Goal: Task Accomplishment & Management: Manage account settings

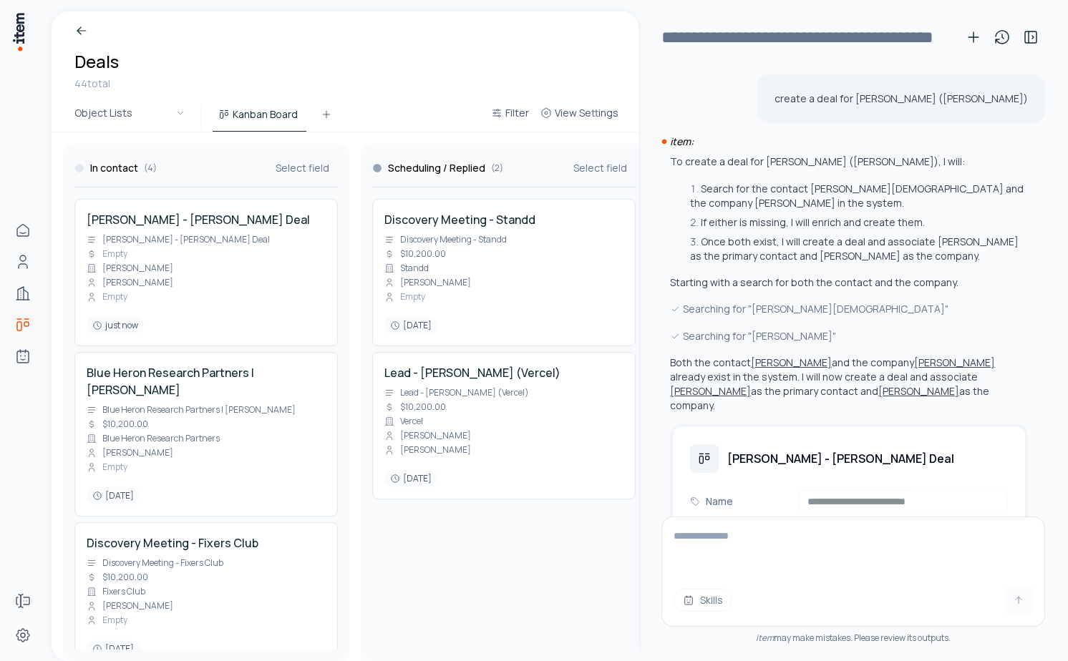
scroll to position [714, 0]
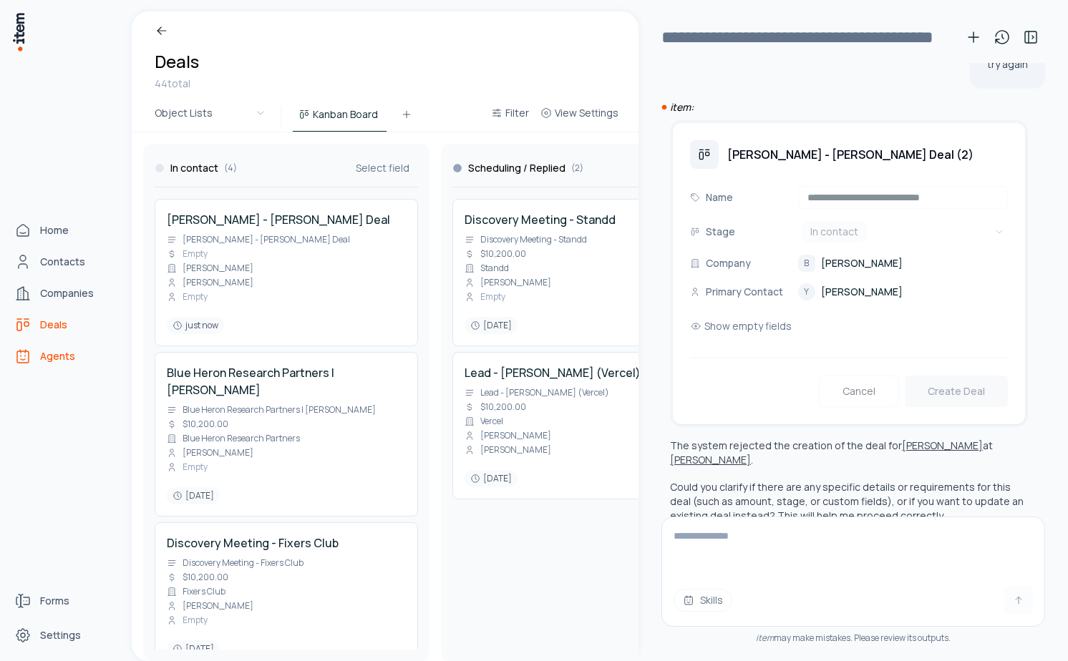
click at [59, 352] on span "Agents" at bounding box center [57, 356] width 35 height 14
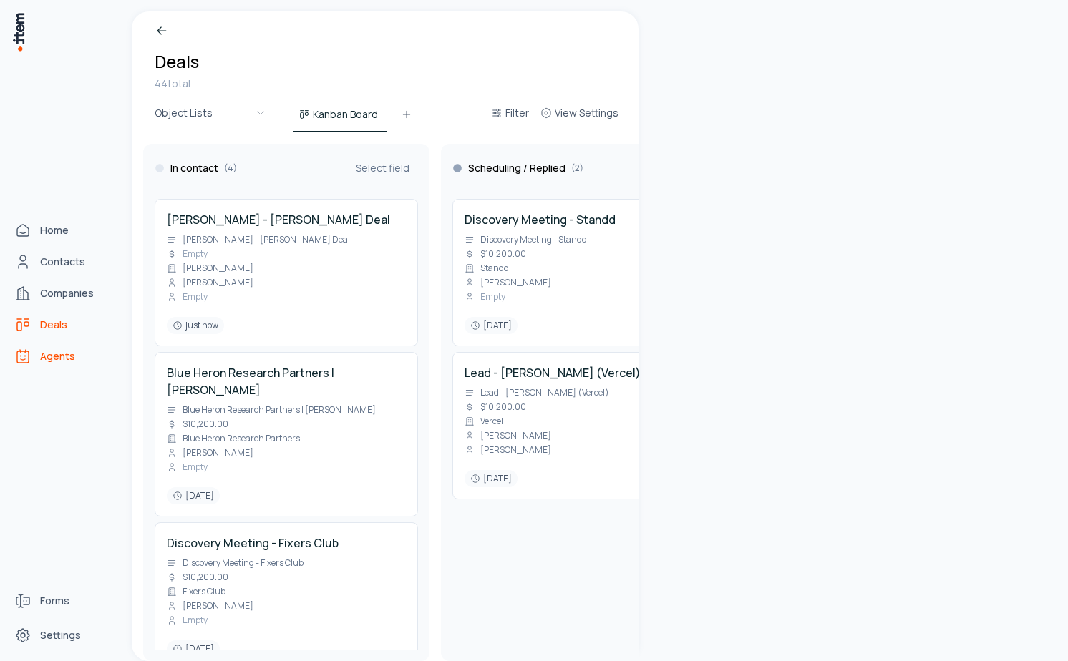
scroll to position [0, 0]
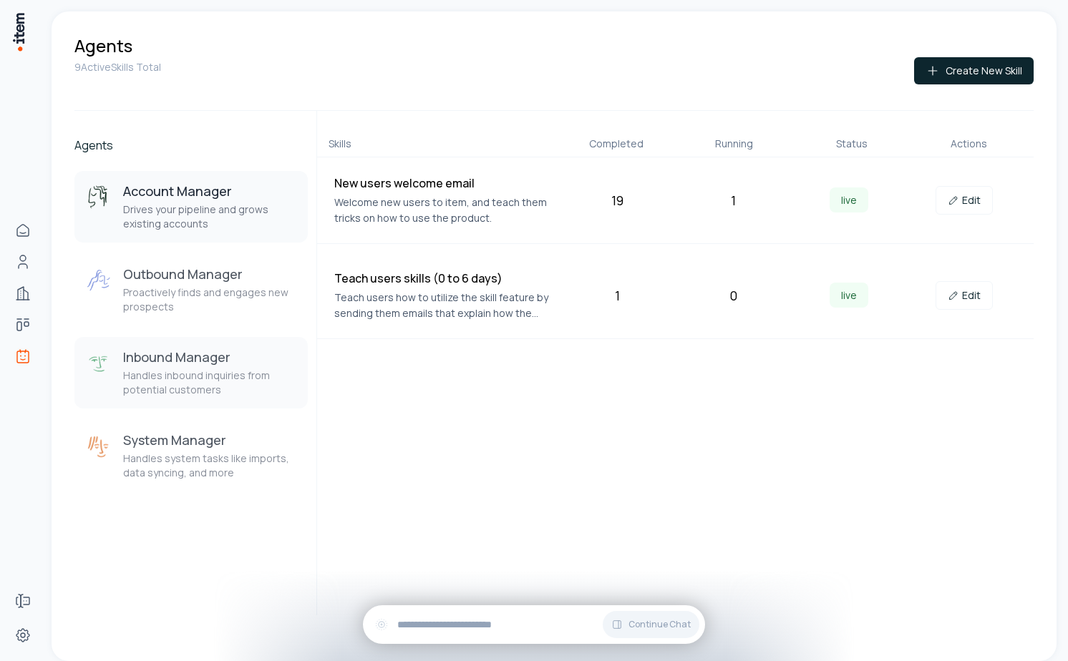
click at [205, 391] on p "Handles inbound inquiries from potential customers" at bounding box center [209, 383] width 173 height 29
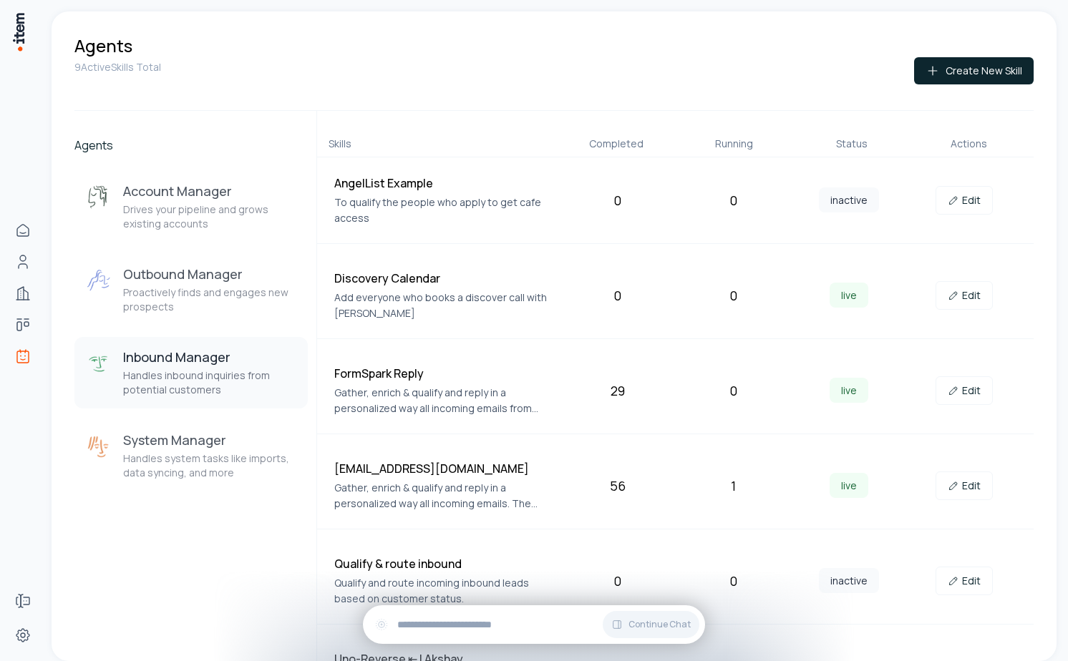
scroll to position [154, 0]
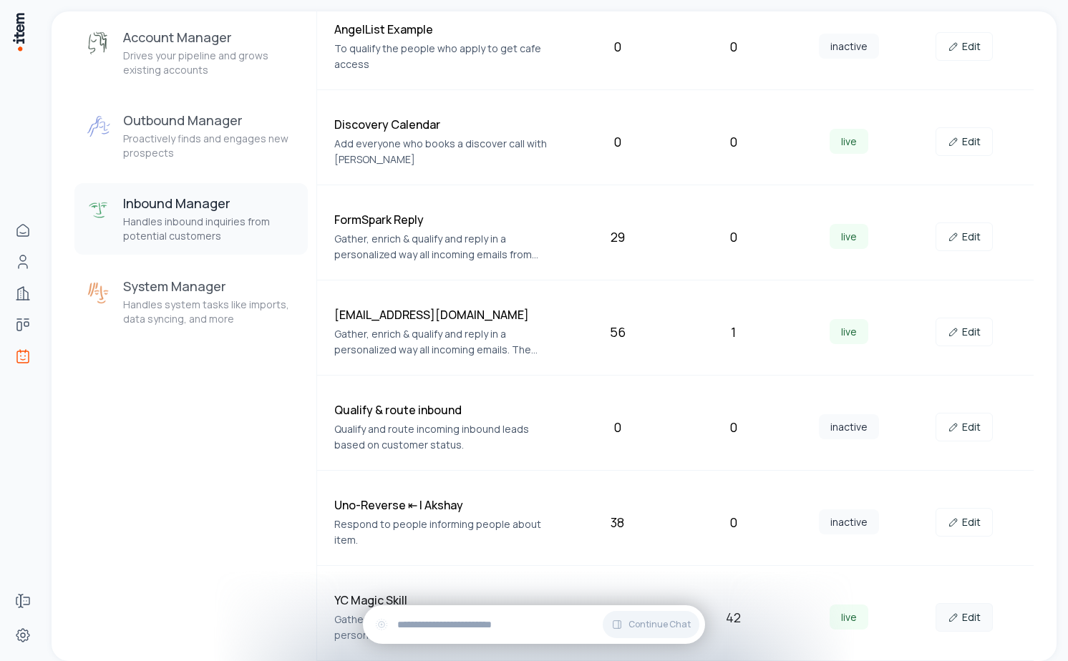
click at [963, 613] on link "Edit" at bounding box center [964, 617] width 57 height 29
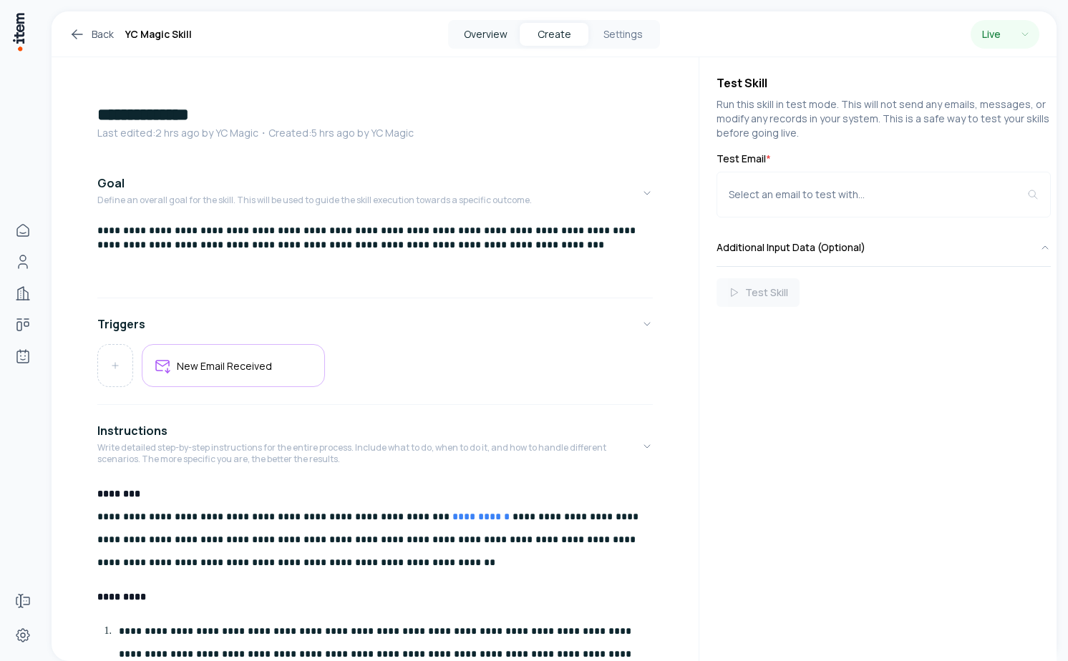
click at [487, 39] on button "Overview" at bounding box center [485, 34] width 69 height 23
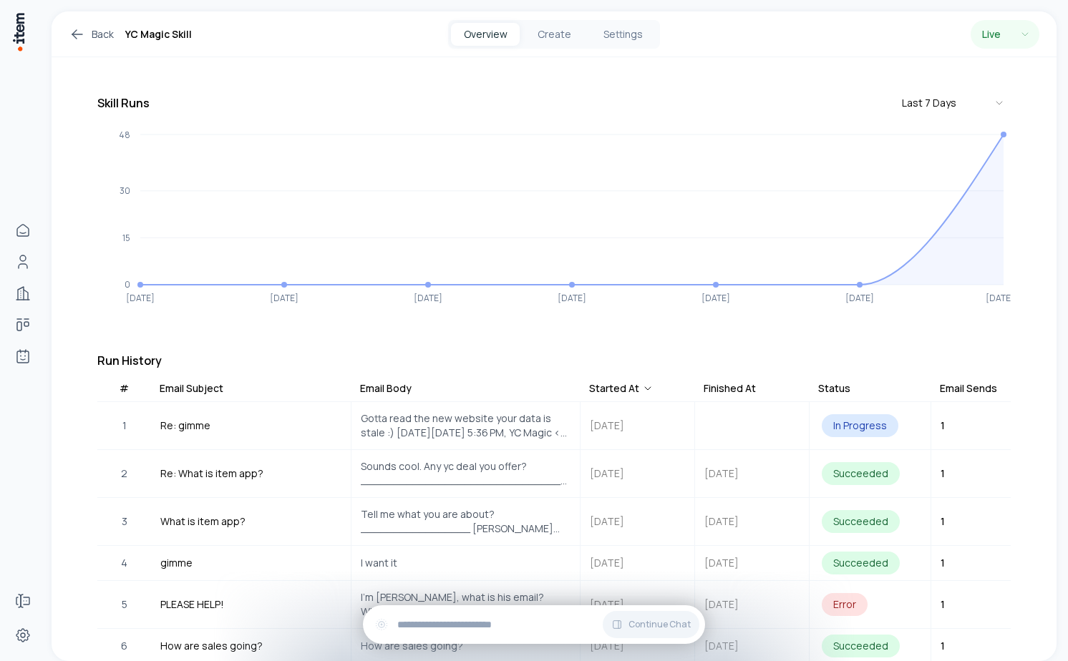
scroll to position [118, 0]
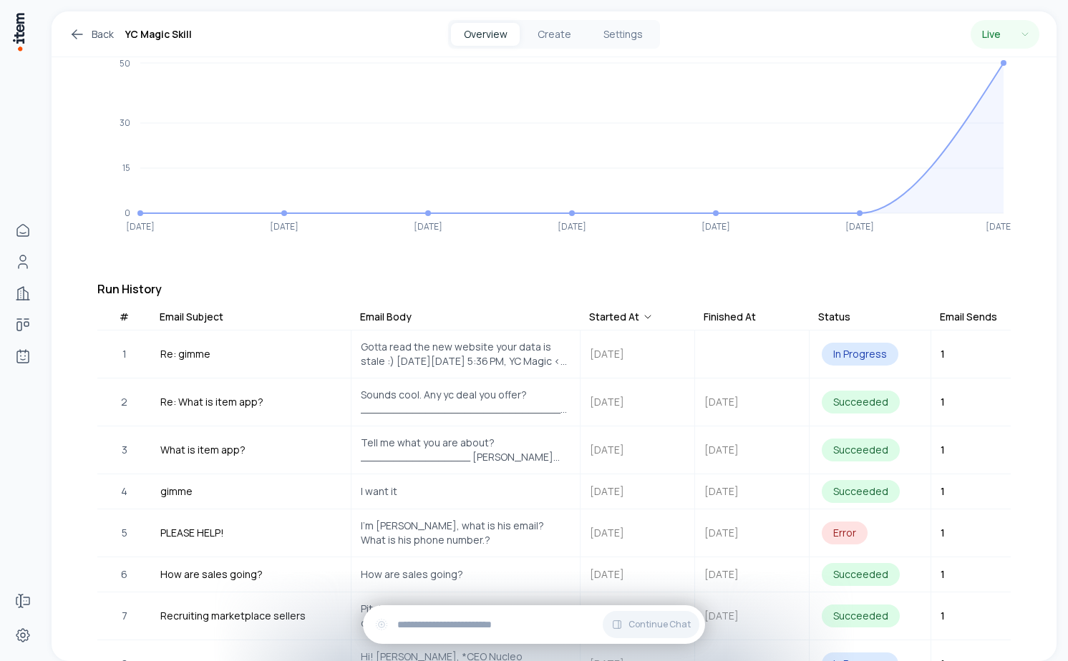
scroll to position [234, 0]
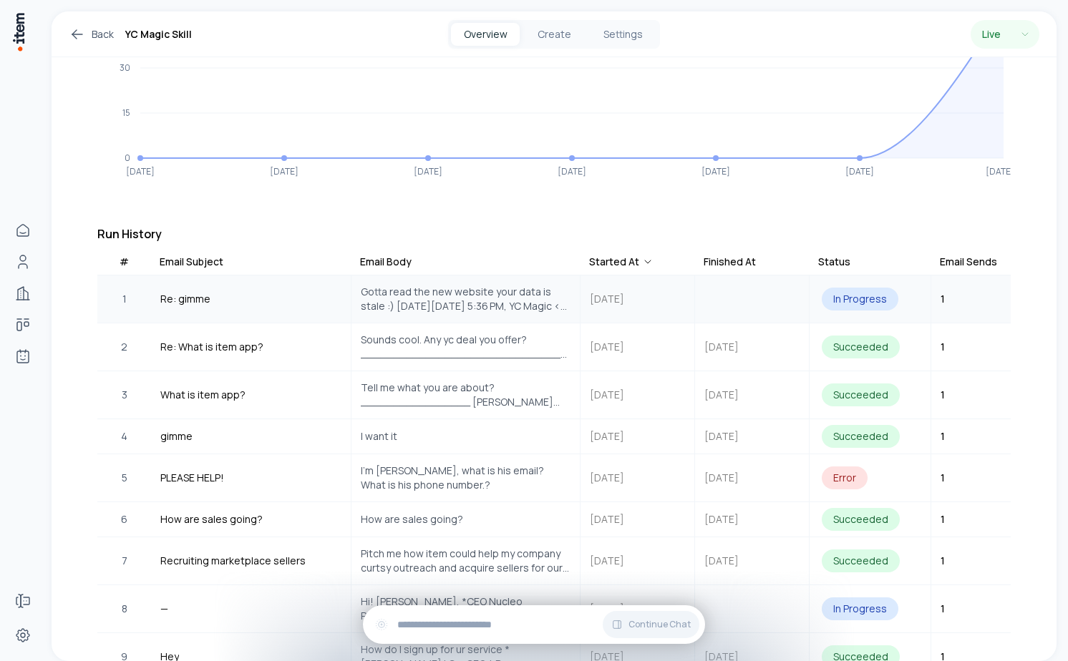
click at [470, 297] on span "Gotta read the new website your data is stale :) [DATE][DATE] 5:36 PM, YC Magic…" at bounding box center [466, 299] width 210 height 29
click at [474, 287] on span "Gotta read the new website your data is stale :) On Fri, Oct 3, 2025 at 5:36 PM…" at bounding box center [466, 299] width 210 height 29
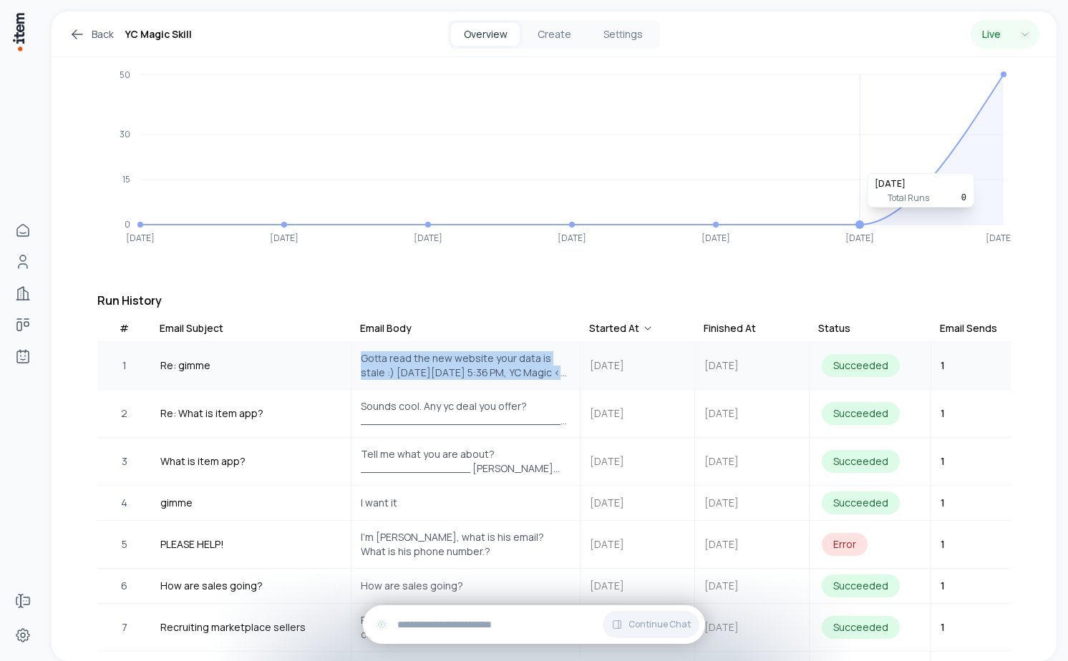
scroll to position [226, 0]
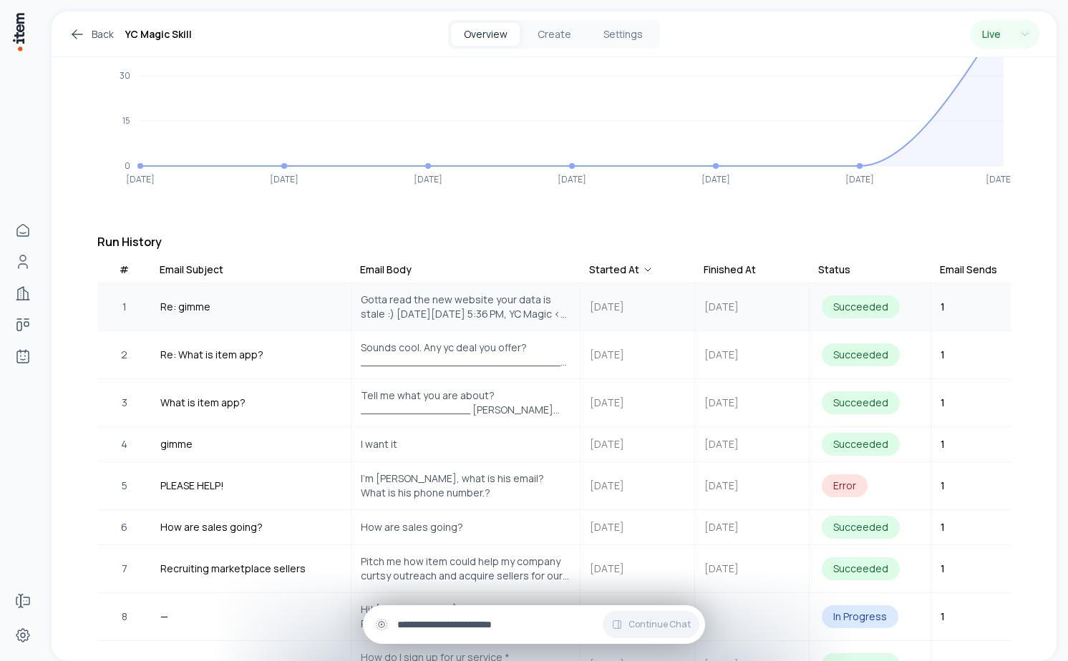
click at [458, 616] on div "Continue Chat" at bounding box center [534, 625] width 342 height 39
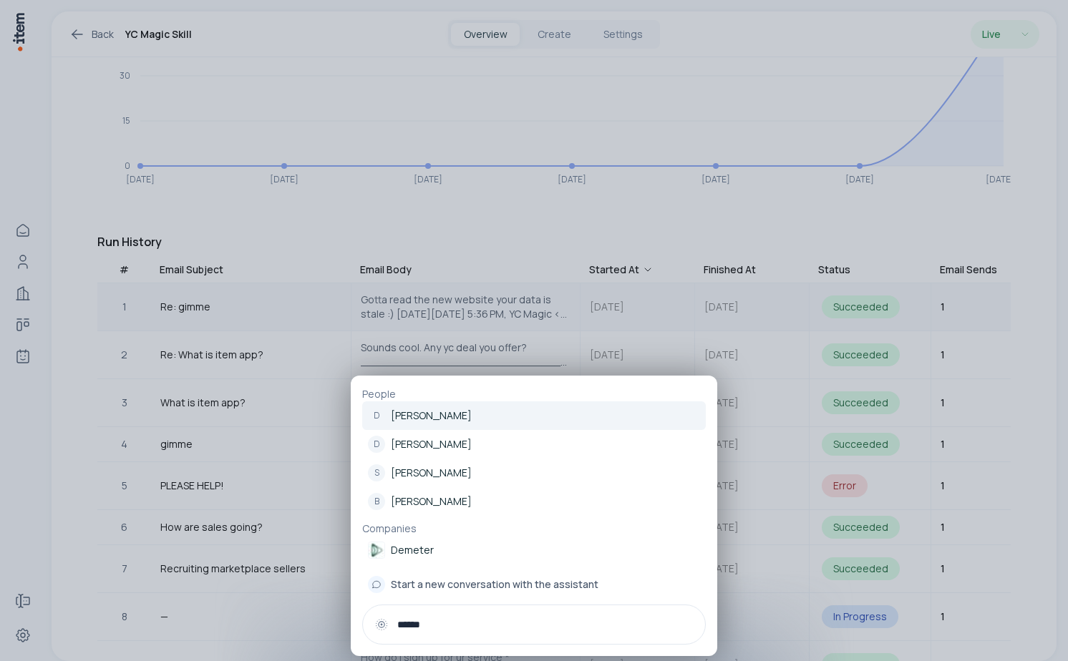
type input "******"
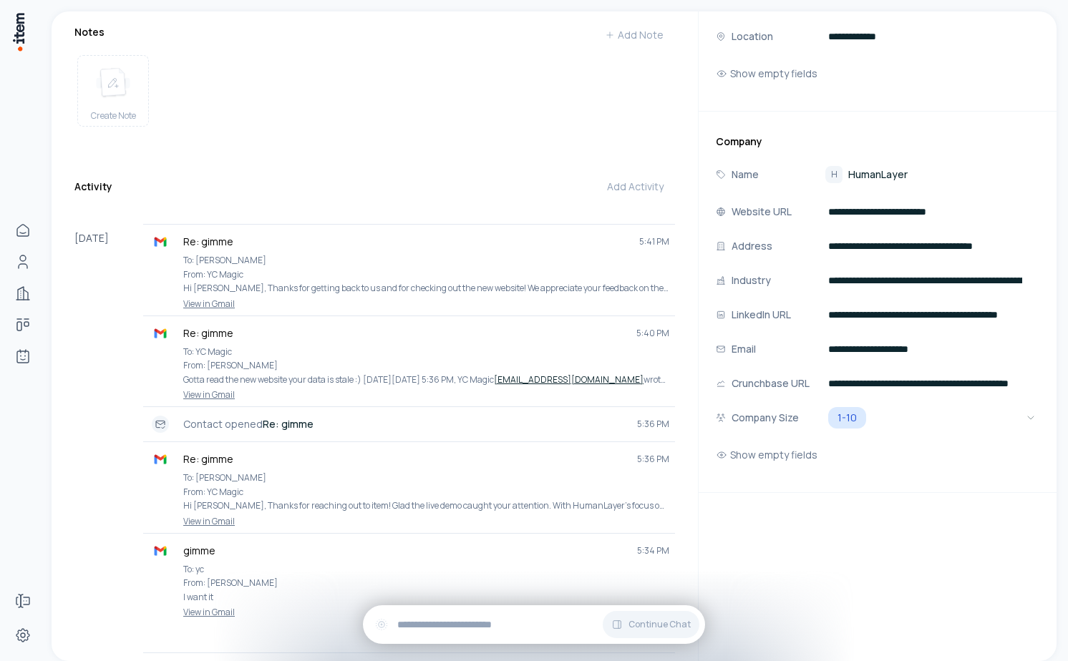
scroll to position [329, 0]
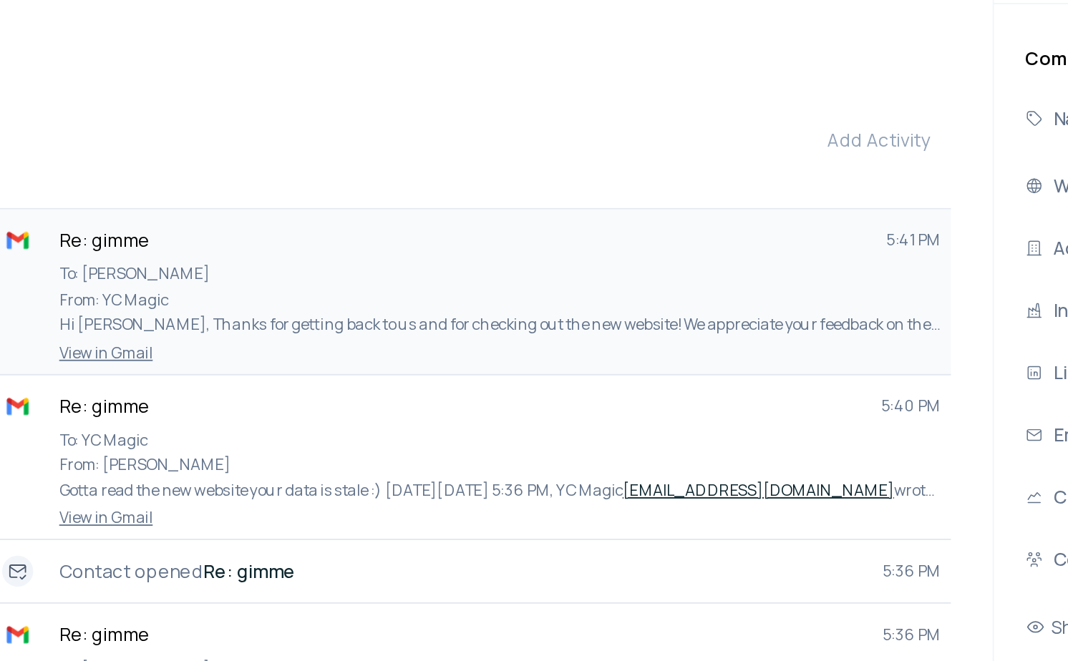
click at [222, 284] on link "View in Gmail" at bounding box center [409, 289] width 520 height 11
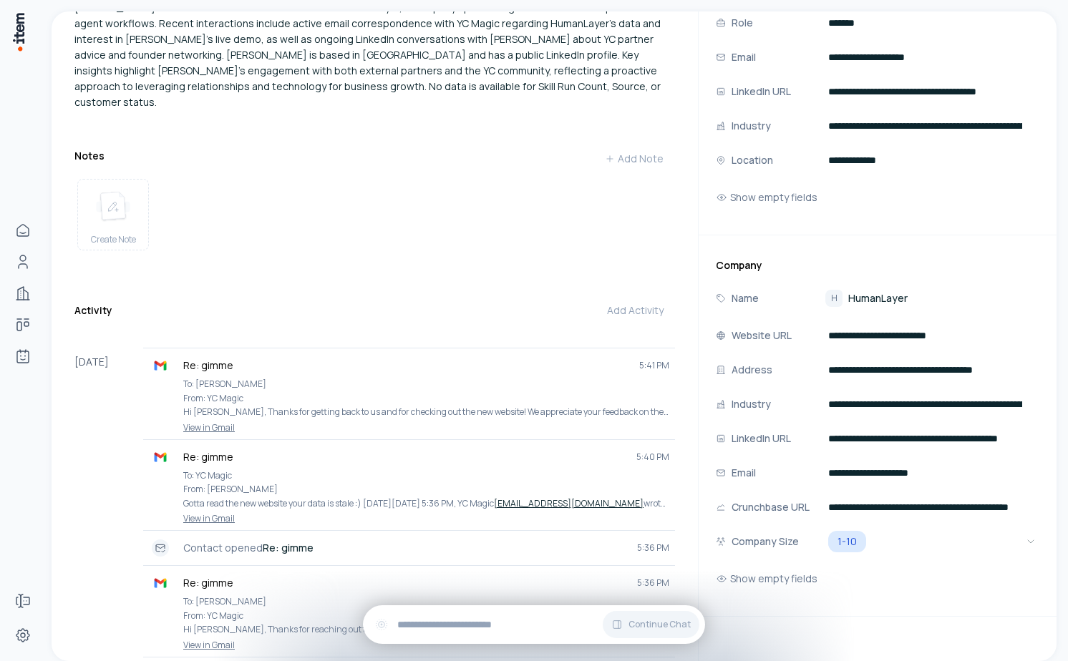
scroll to position [0, 0]
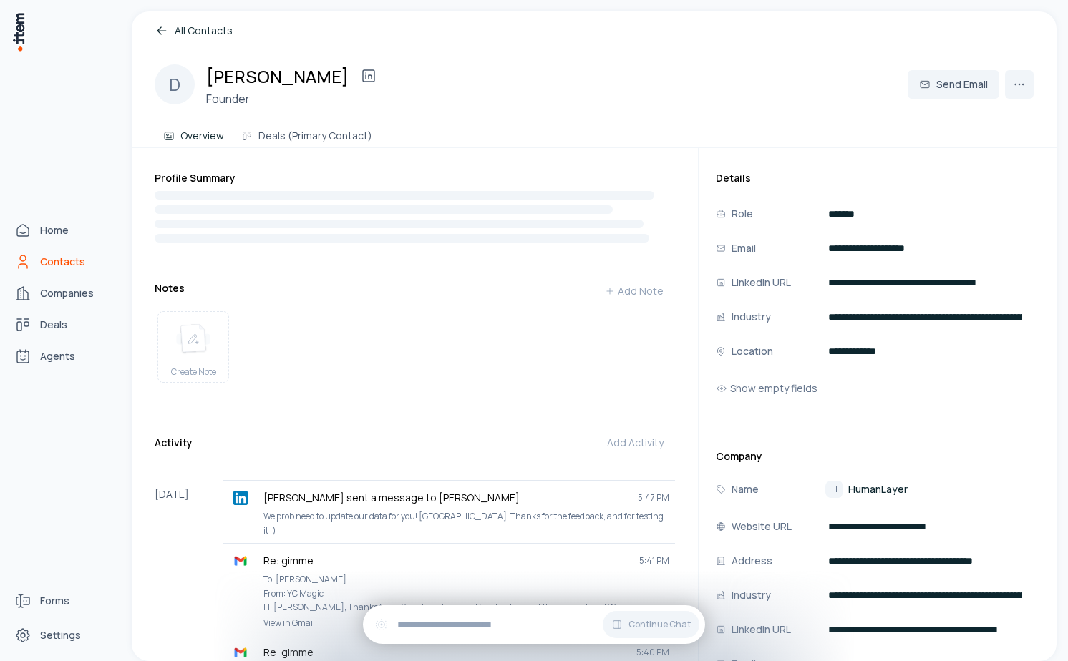
click at [39, 258] on link "Contacts" at bounding box center [63, 262] width 109 height 29
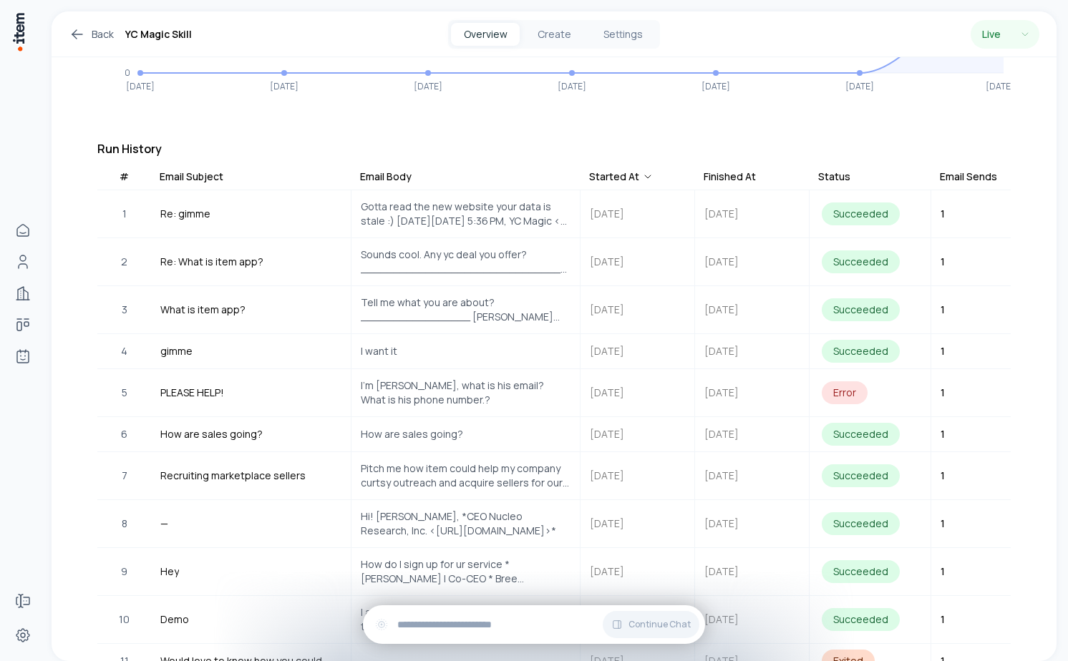
scroll to position [338, 0]
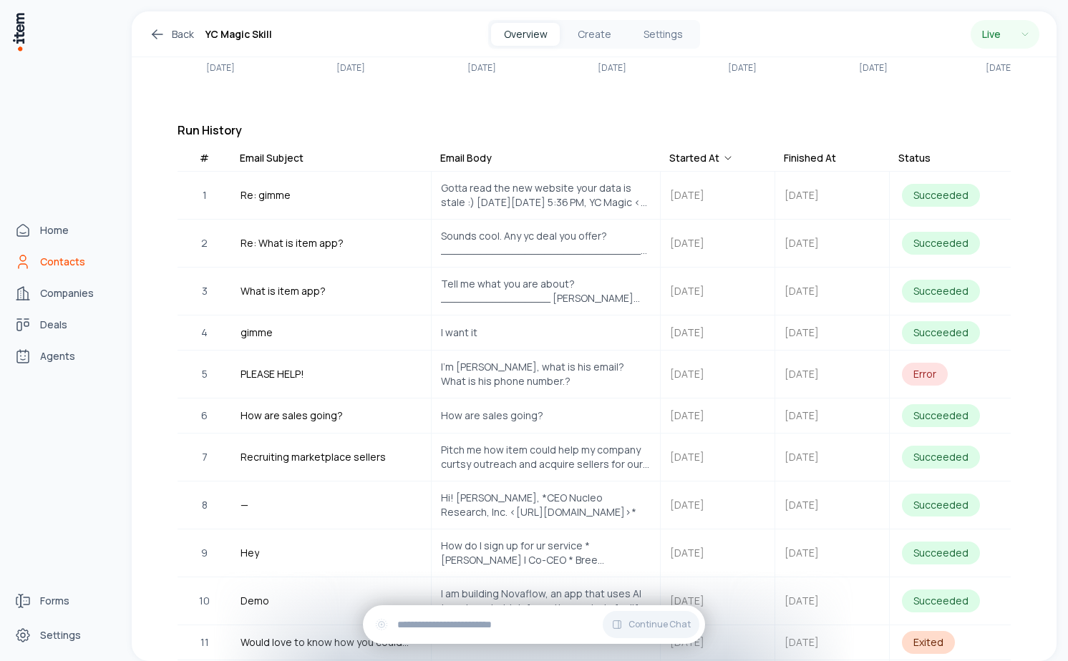
click at [29, 261] on icon "Contacts" at bounding box center [22, 261] width 17 height 17
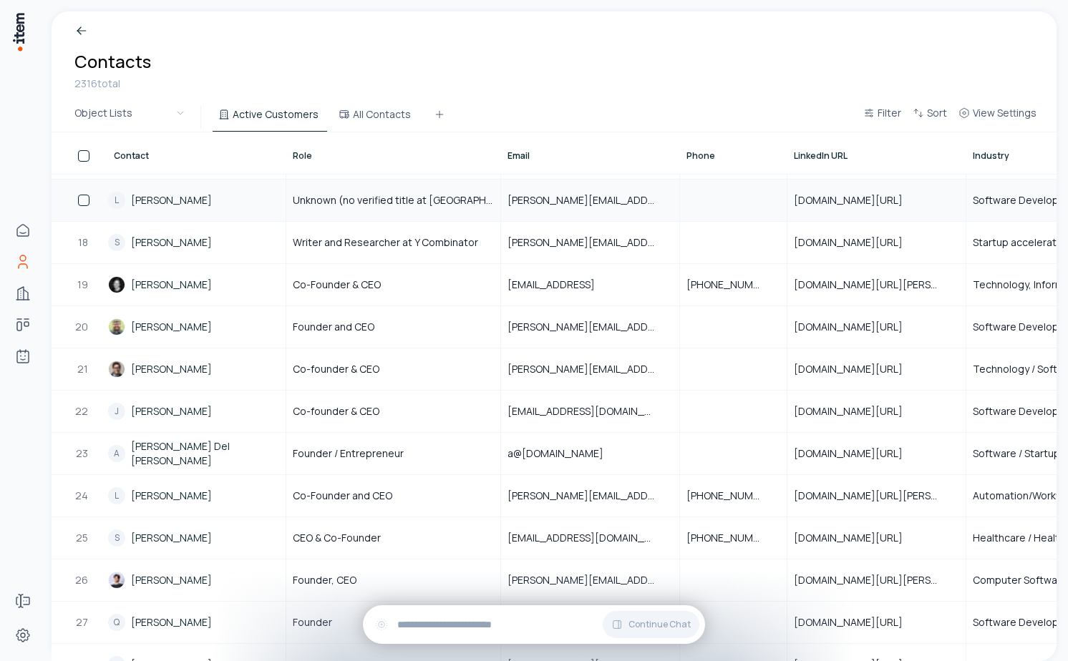
scroll to position [742, 0]
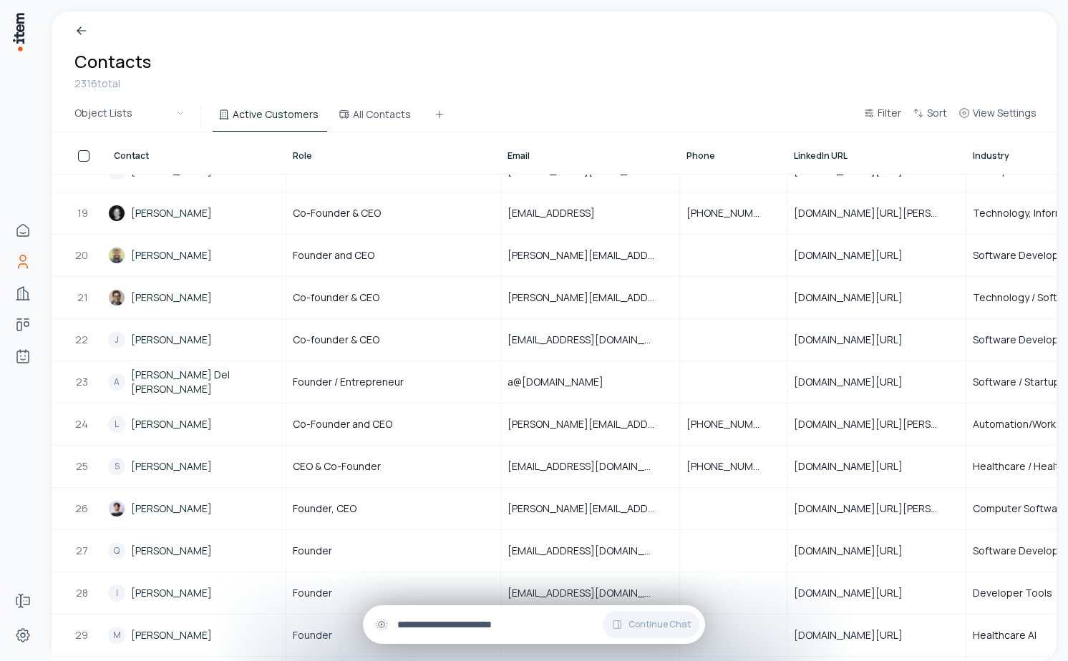
click at [447, 626] on input "text" at bounding box center [545, 625] width 296 height 16
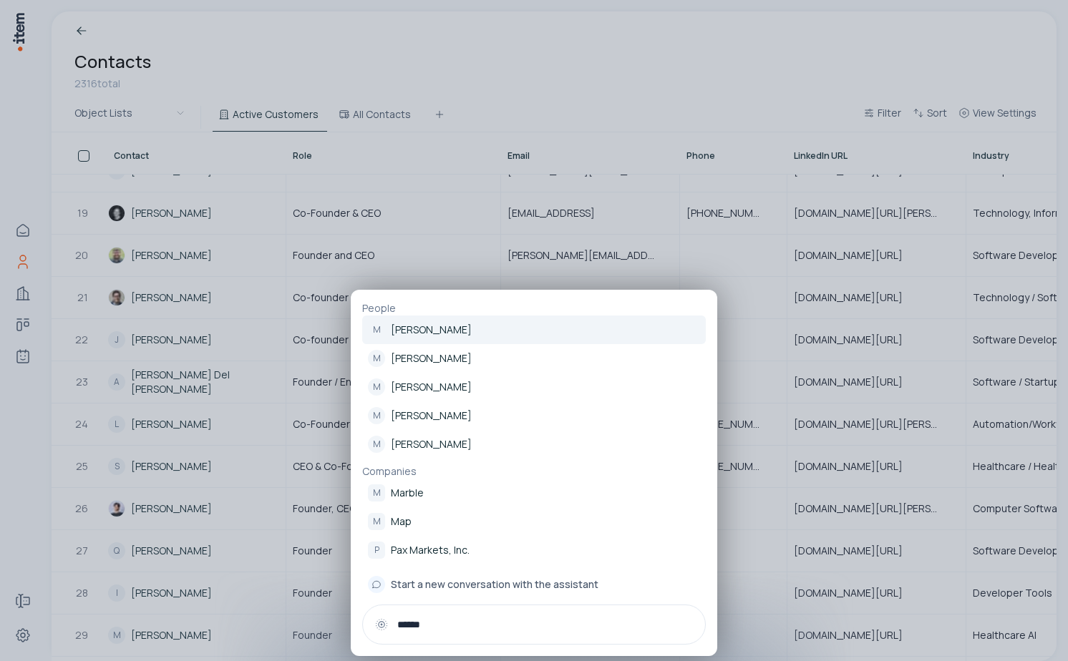
type input "******"
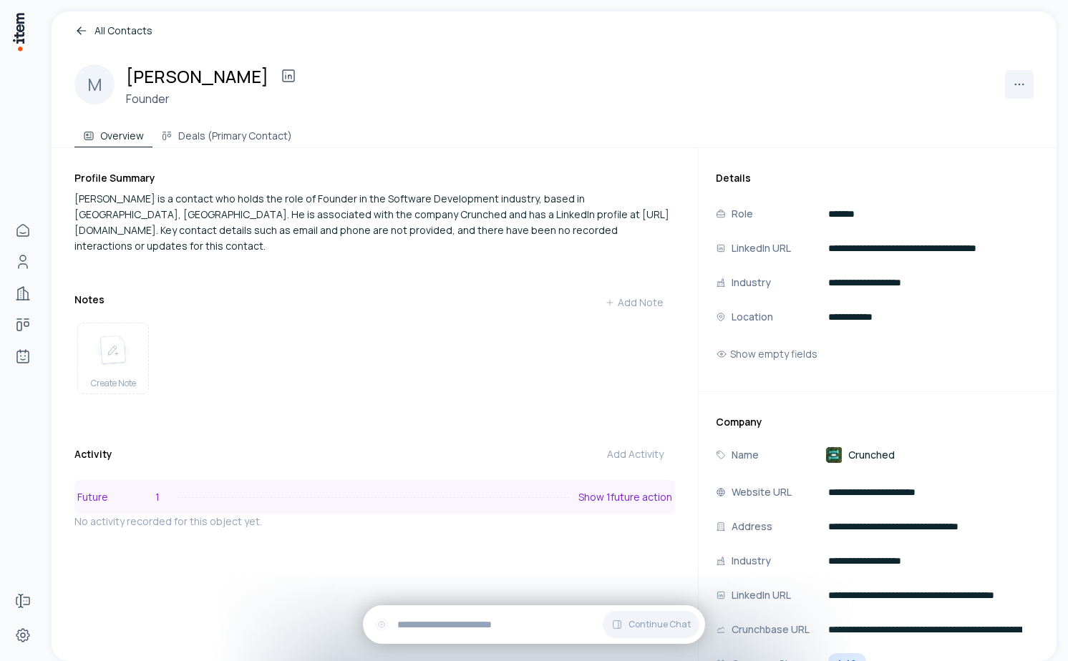
click at [523, 480] on button "Future 1 Show 1 future action" at bounding box center [374, 497] width 601 height 34
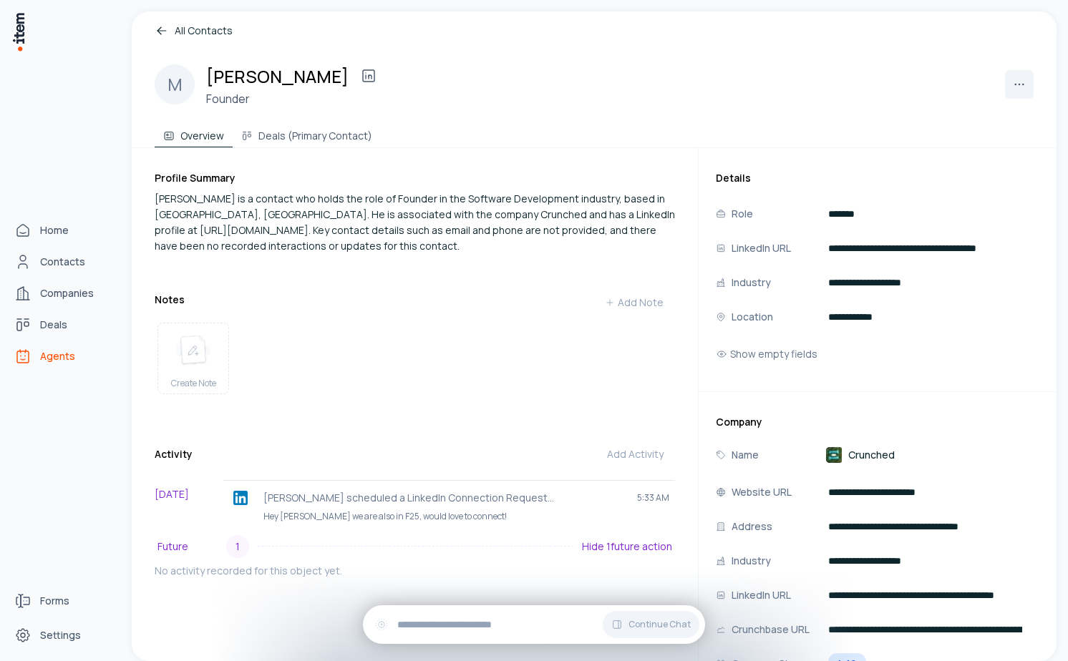
click at [32, 361] on link "Agents" at bounding box center [63, 356] width 109 height 29
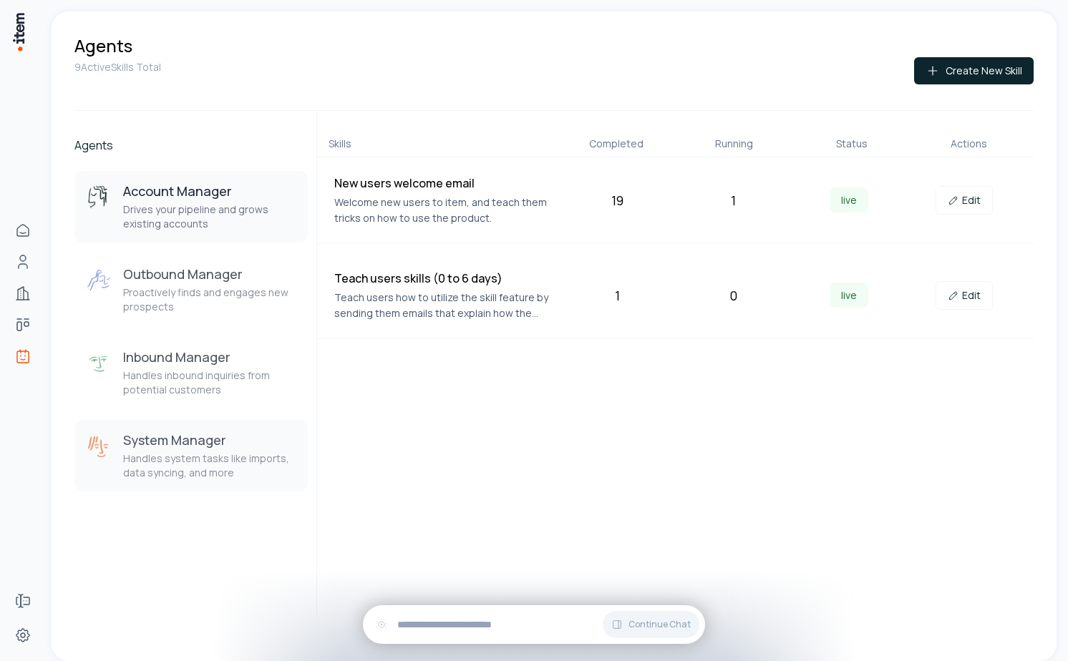
click at [198, 433] on h3 "System Manager" at bounding box center [209, 440] width 173 height 17
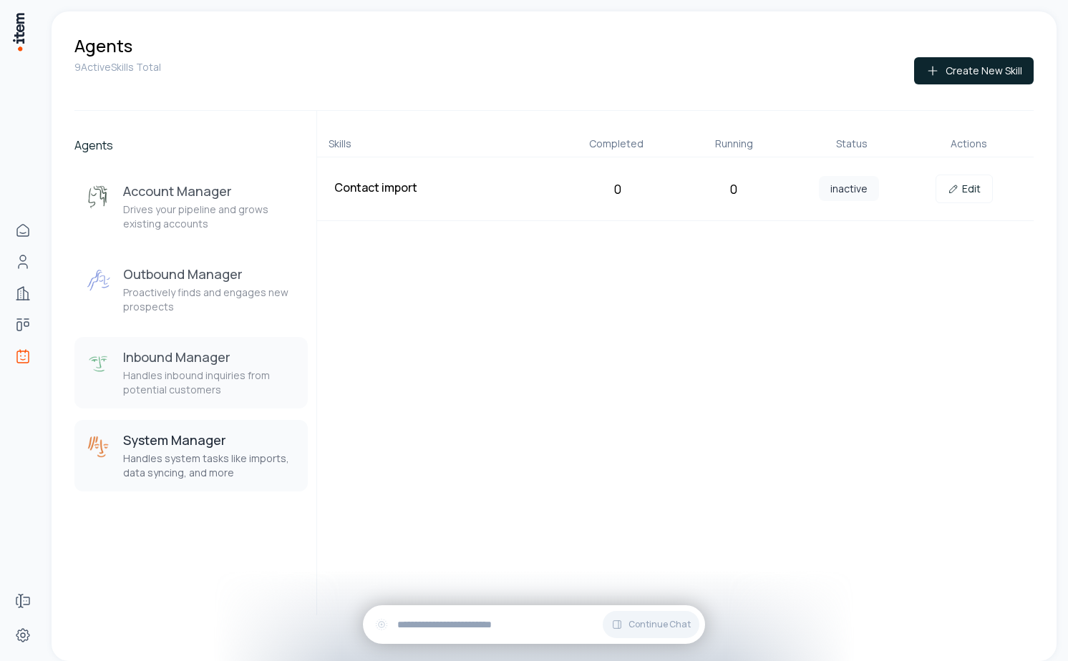
click at [215, 366] on div "Inbound Manager Handles inbound inquiries from potential customers" at bounding box center [209, 373] width 173 height 49
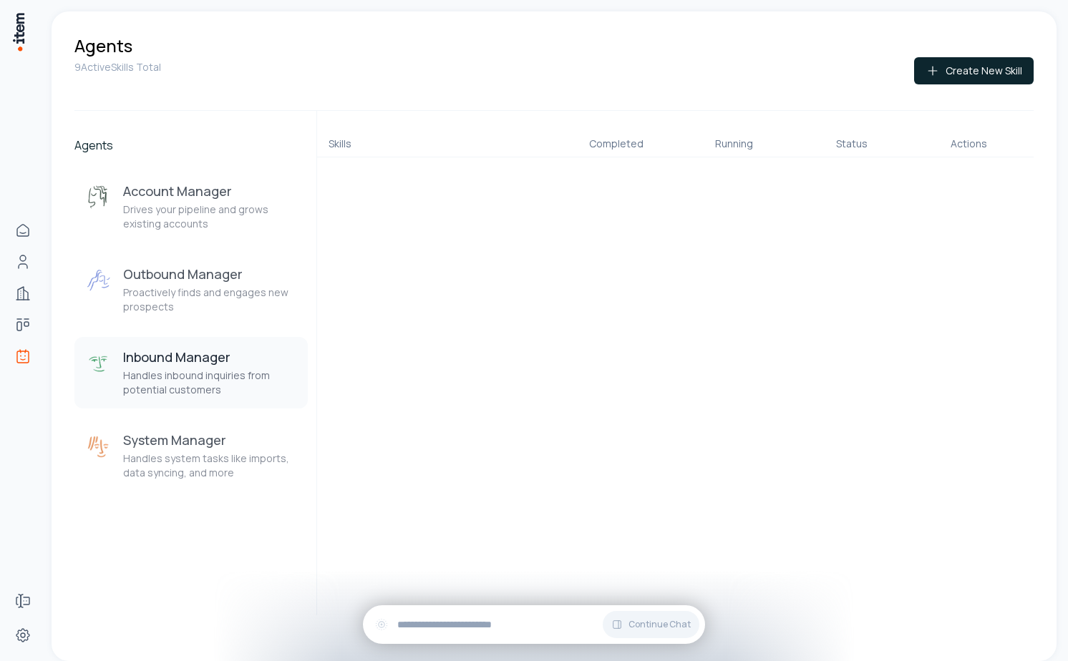
drag, startPoint x: 215, startPoint y: 366, endPoint x: 215, endPoint y: 346, distance: 20.8
click at [215, 363] on div "Inbound Manager Handles inbound inquiries from potential customers" at bounding box center [209, 373] width 173 height 49
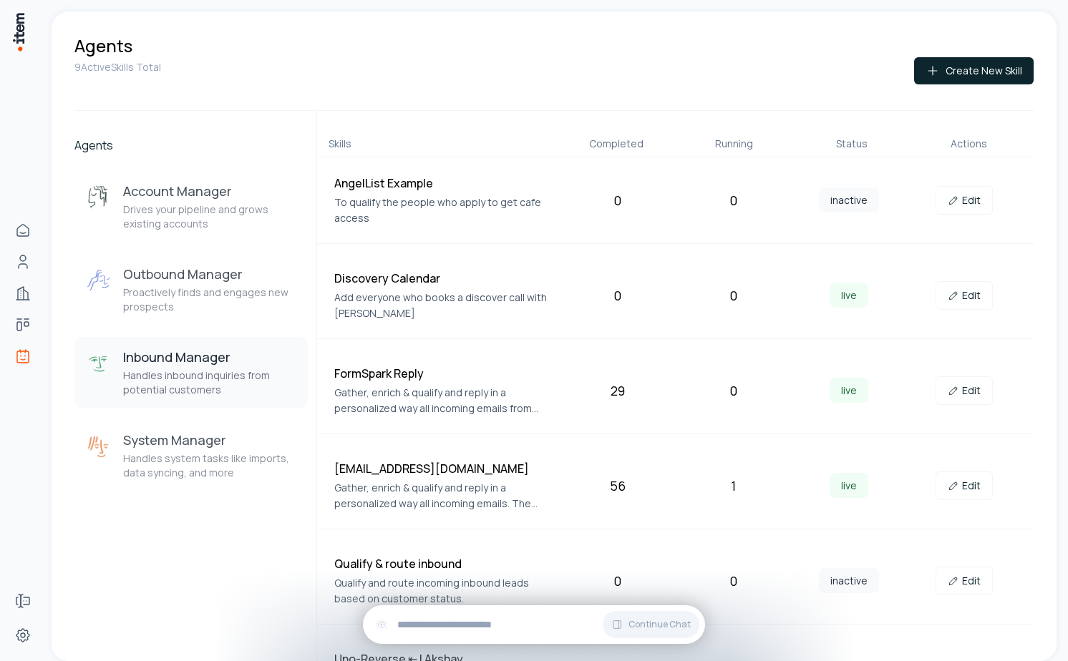
scroll to position [154, 0]
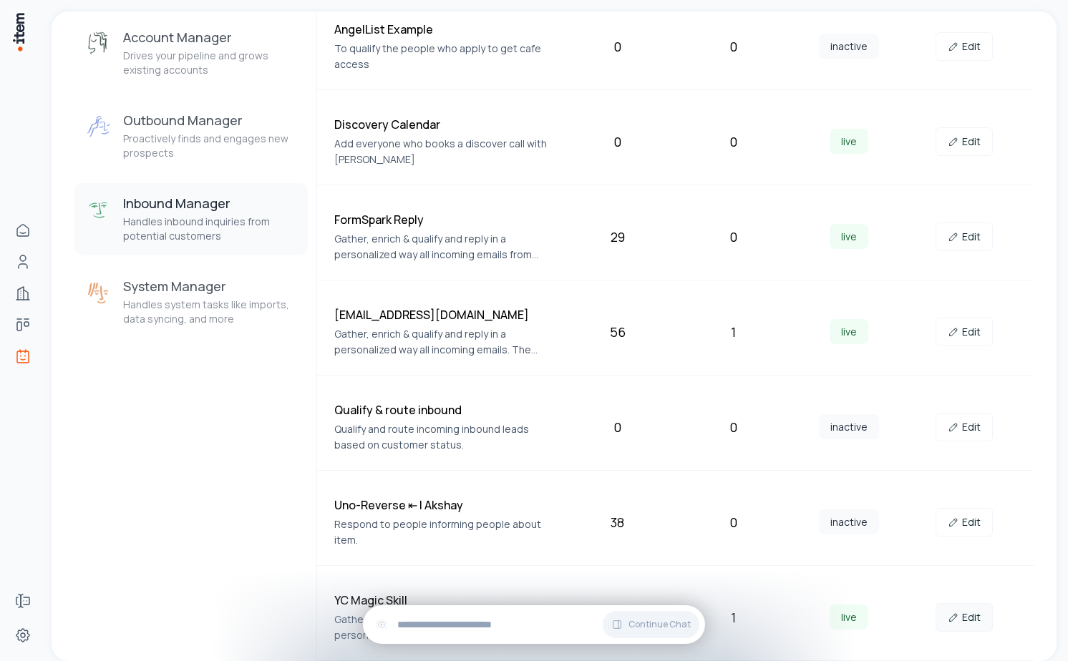
click at [962, 616] on link "Edit" at bounding box center [964, 617] width 57 height 29
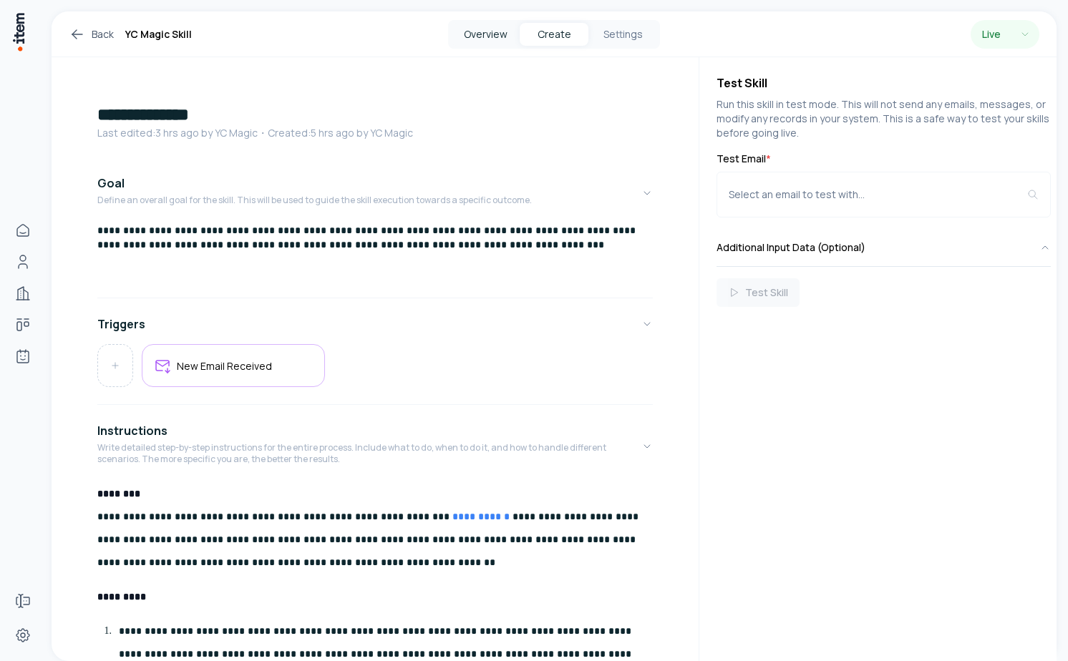
click at [463, 35] on button "Overview" at bounding box center [485, 34] width 69 height 23
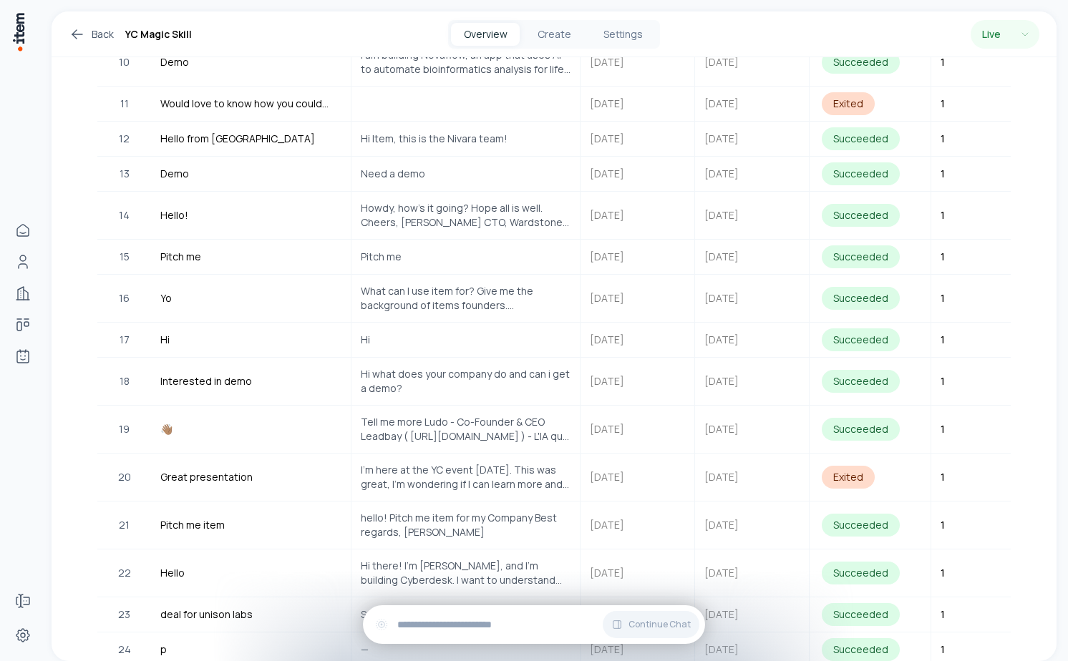
scroll to position [447, 0]
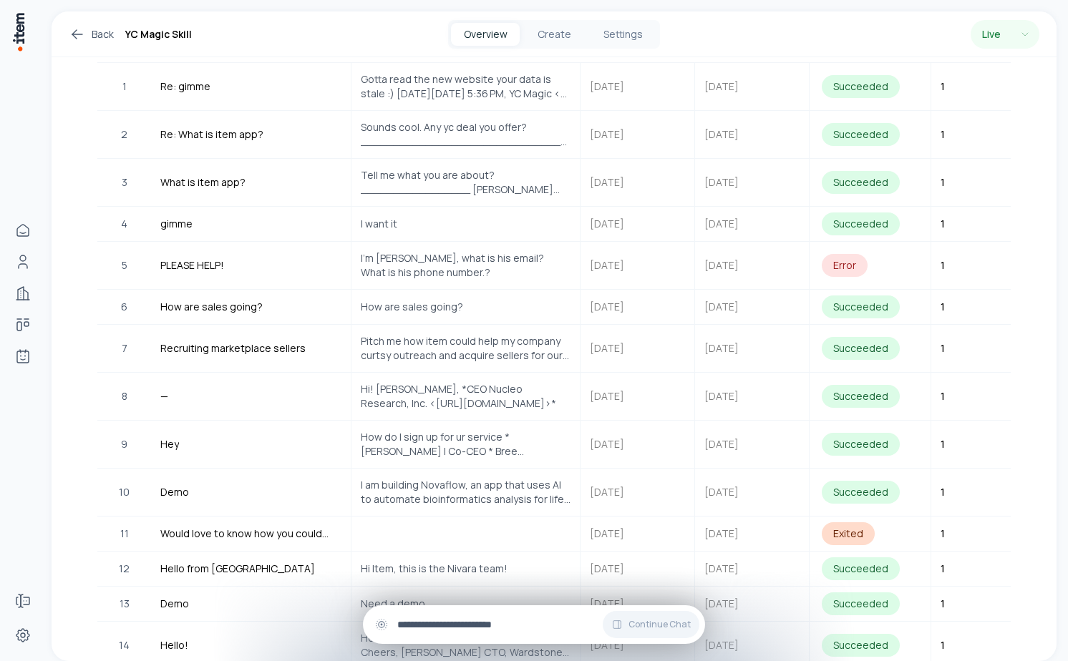
click at [454, 635] on div "Continue Chat" at bounding box center [534, 625] width 342 height 39
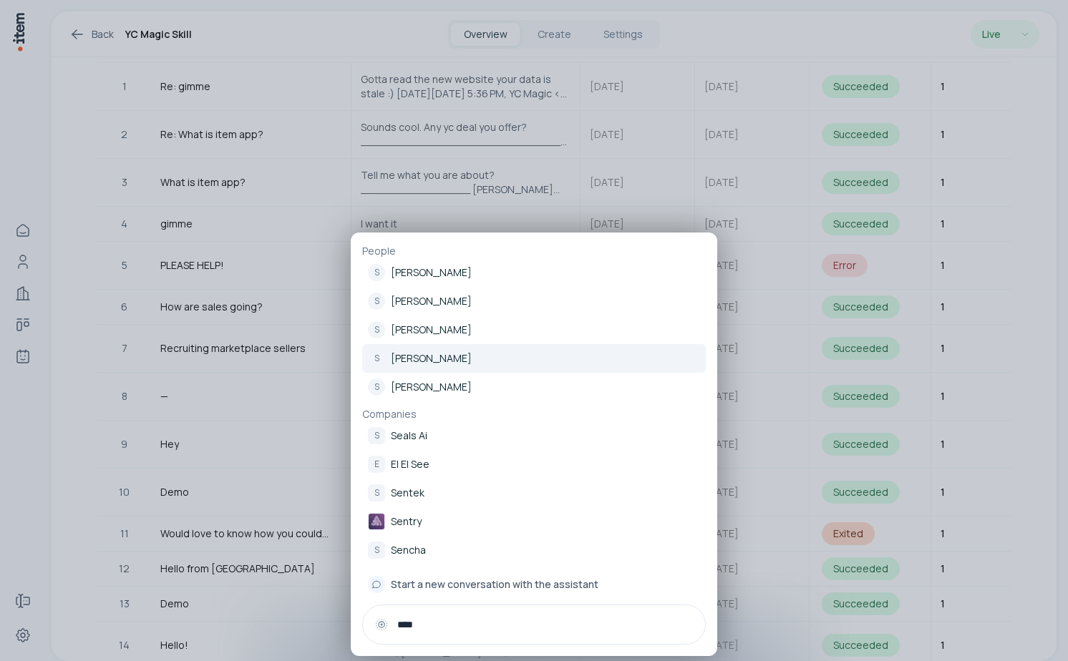
type input "****"
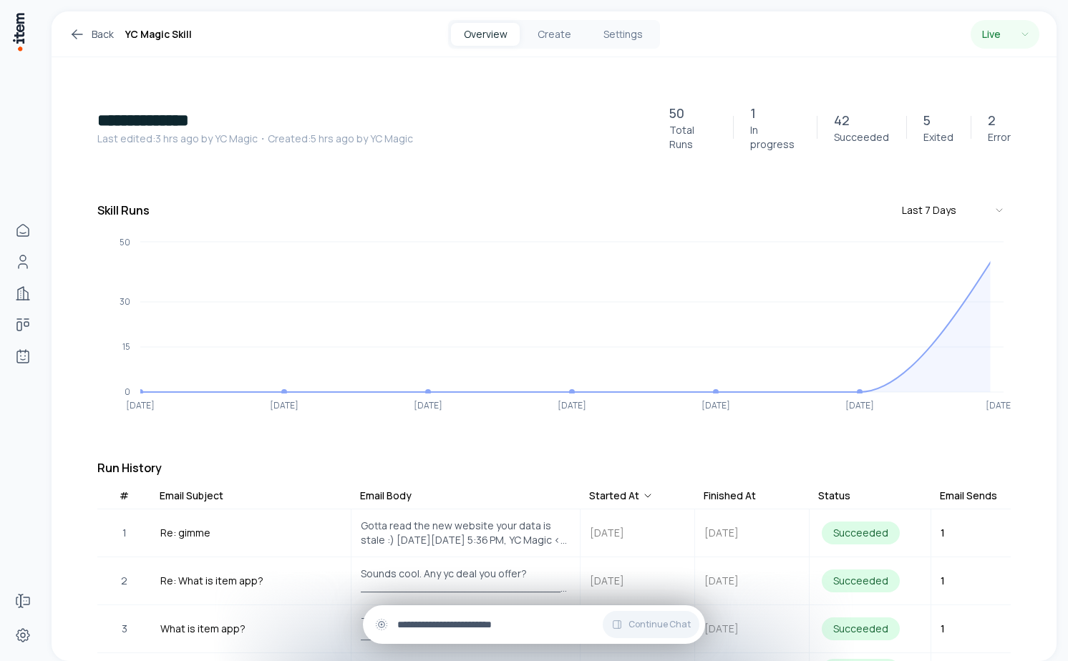
click at [468, 618] on input "text" at bounding box center [545, 625] width 296 height 16
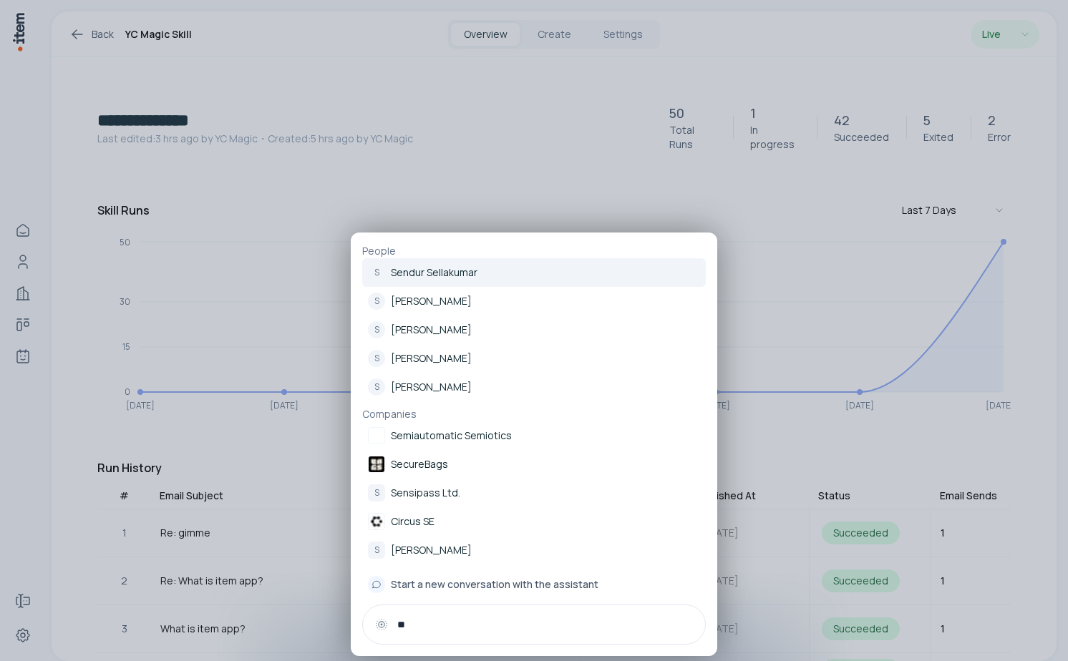
type input "*"
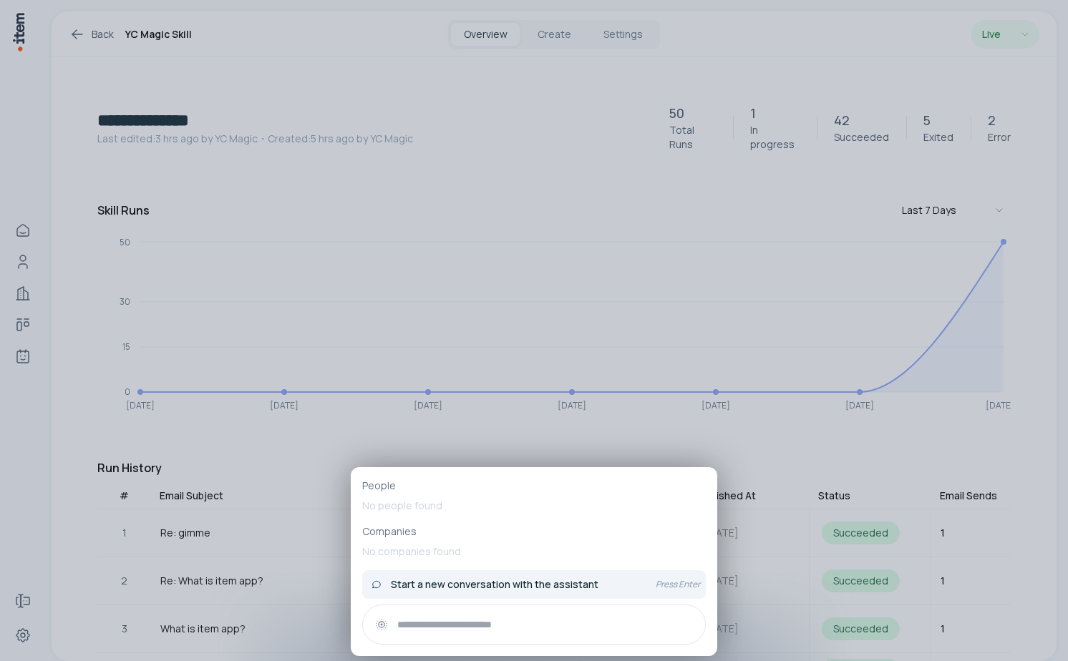
click at [489, 588] on span "Start a new conversation with the assistant" at bounding box center [495, 585] width 208 height 14
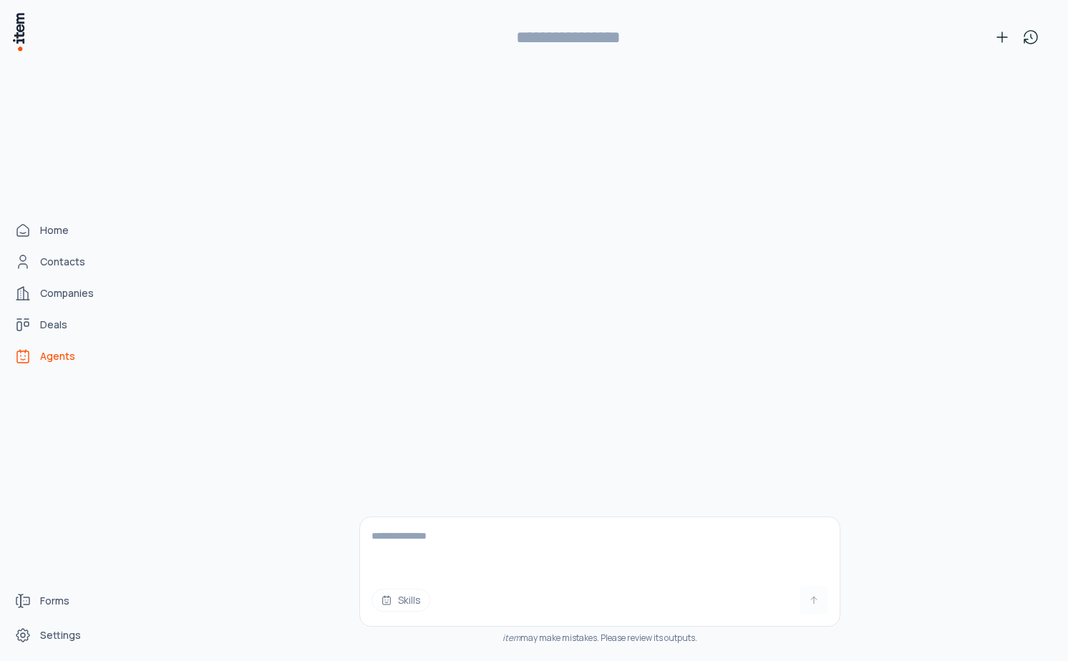
click at [31, 359] on icon "Agents" at bounding box center [22, 356] width 17 height 17
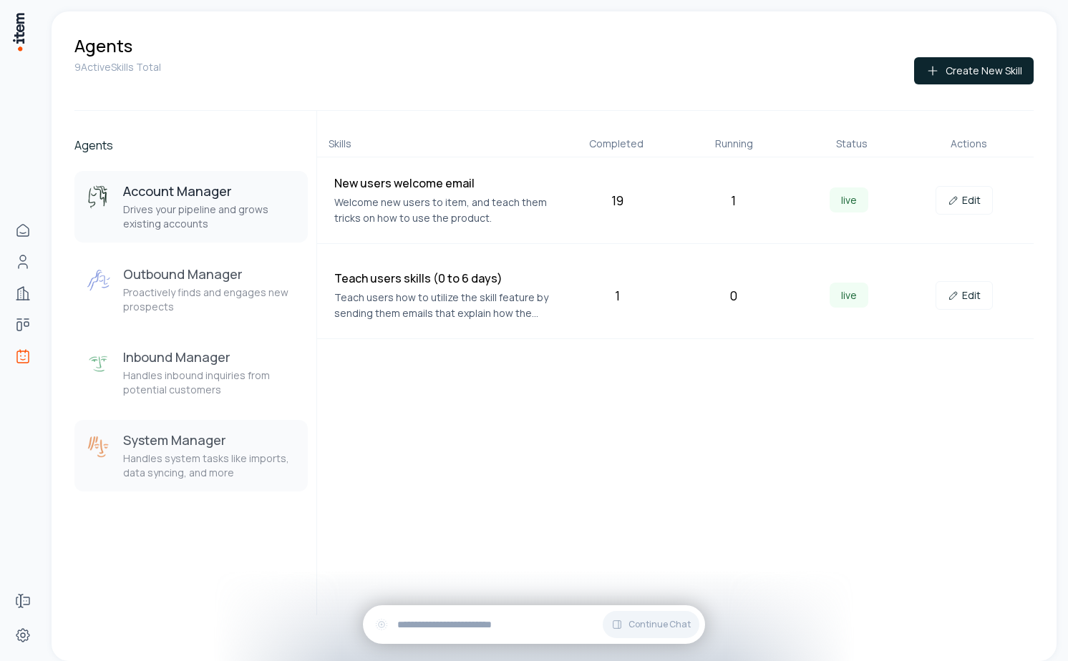
click at [188, 441] on h3 "System Manager" at bounding box center [209, 440] width 173 height 17
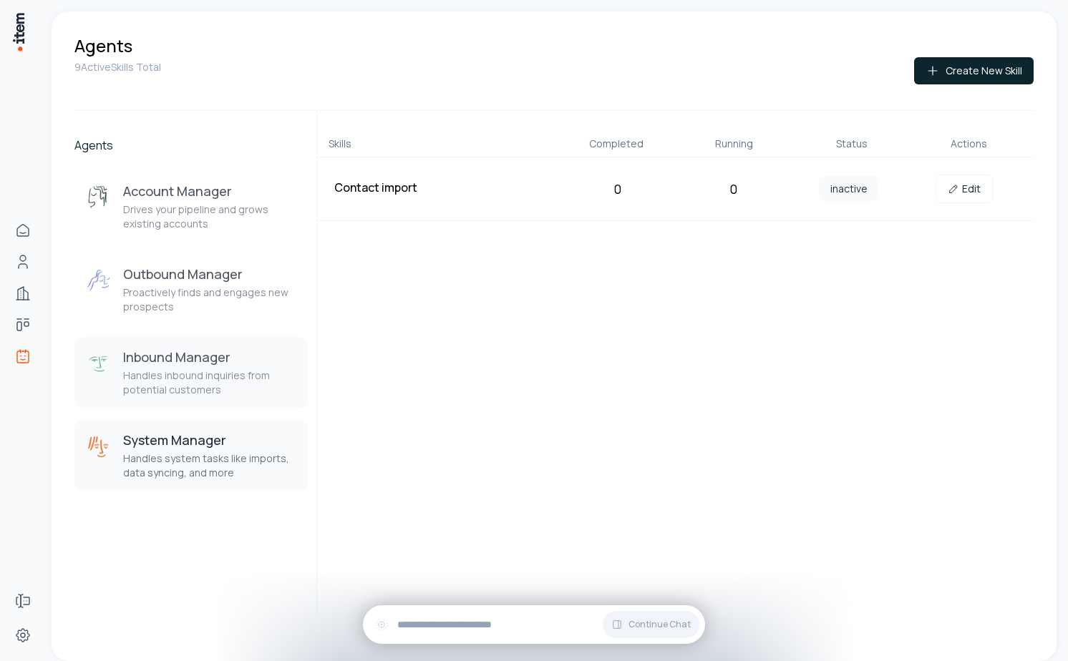
click at [193, 344] on button "Inbound Manager Handles inbound inquiries from potential customers" at bounding box center [190, 373] width 233 height 72
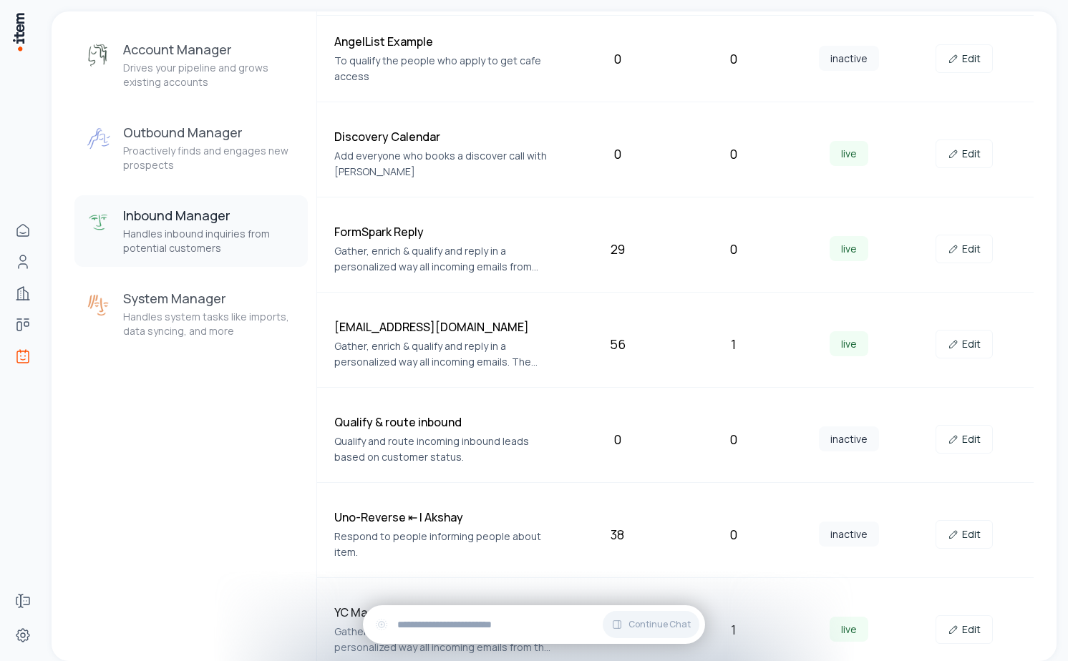
scroll to position [154, 0]
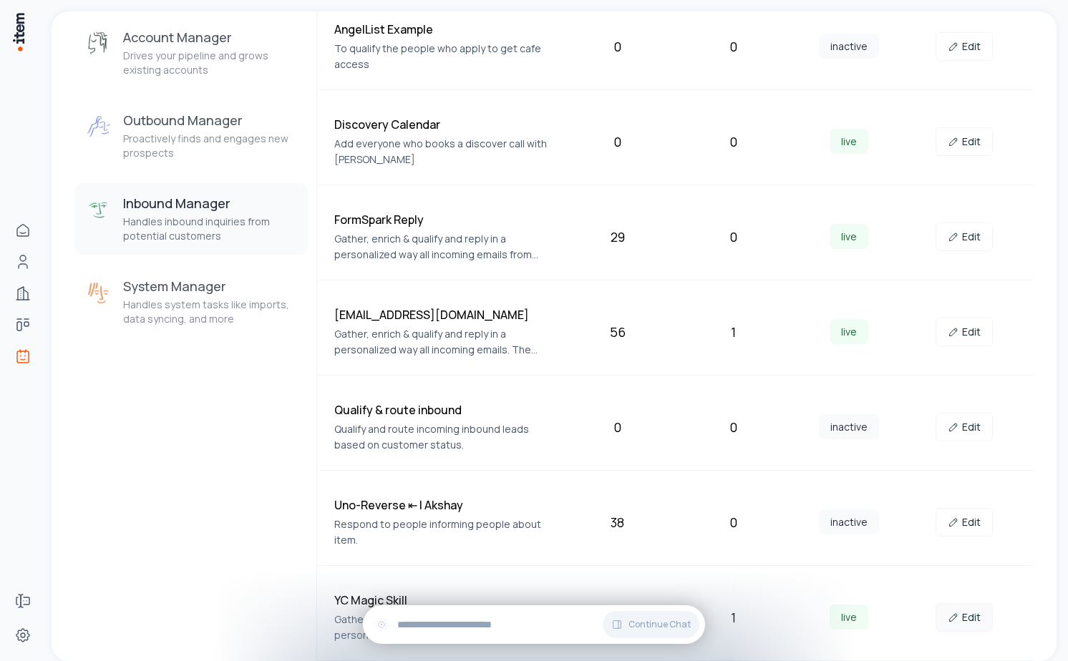
click at [969, 622] on link "Edit" at bounding box center [964, 617] width 57 height 29
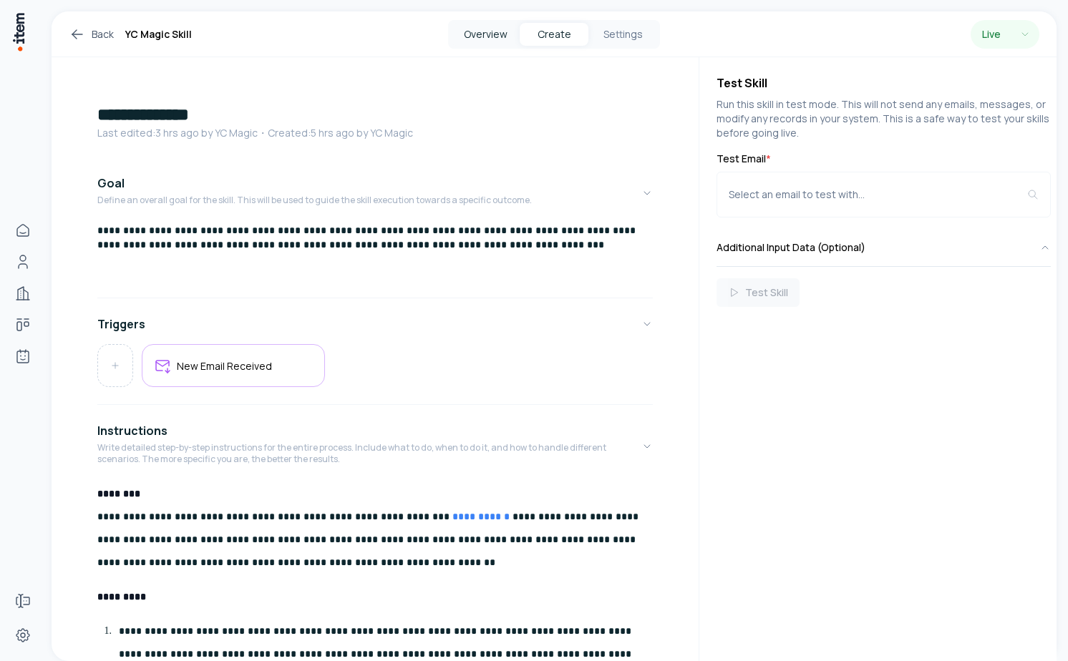
click at [480, 26] on button "Overview" at bounding box center [485, 34] width 69 height 23
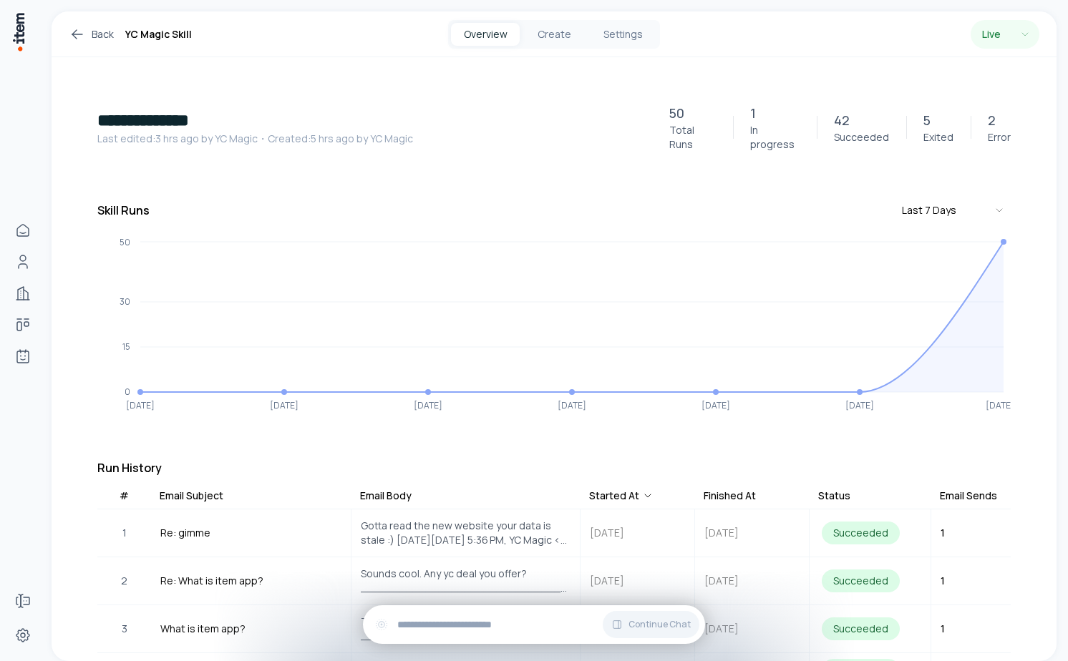
click at [76, 31] on icon at bounding box center [77, 34] width 17 height 17
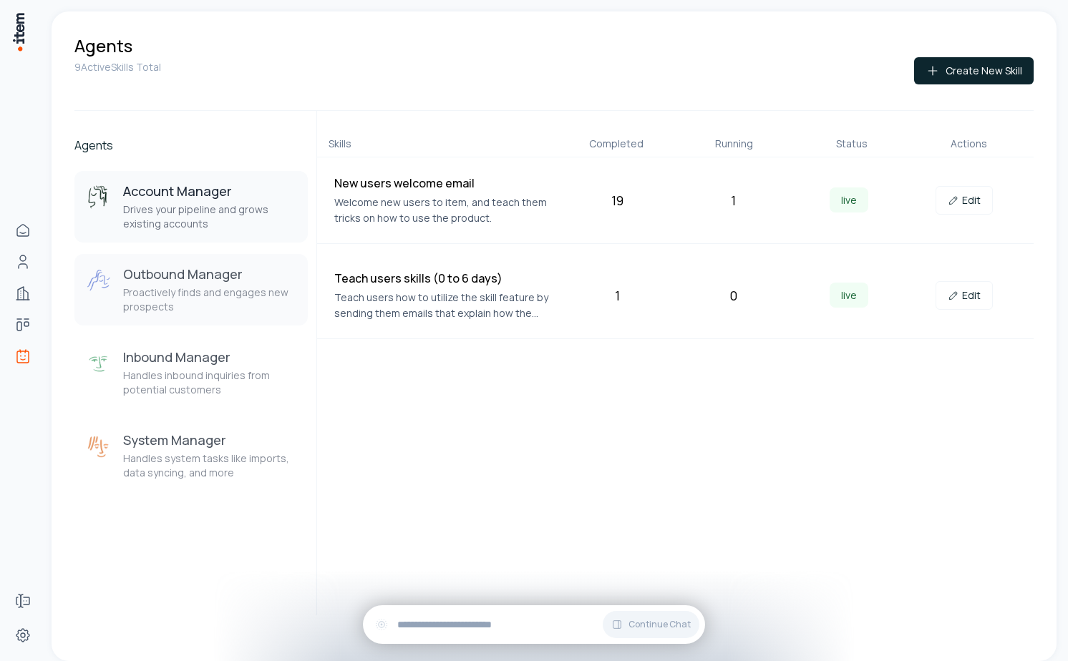
click at [203, 276] on h3 "Outbound Manager" at bounding box center [209, 274] width 173 height 17
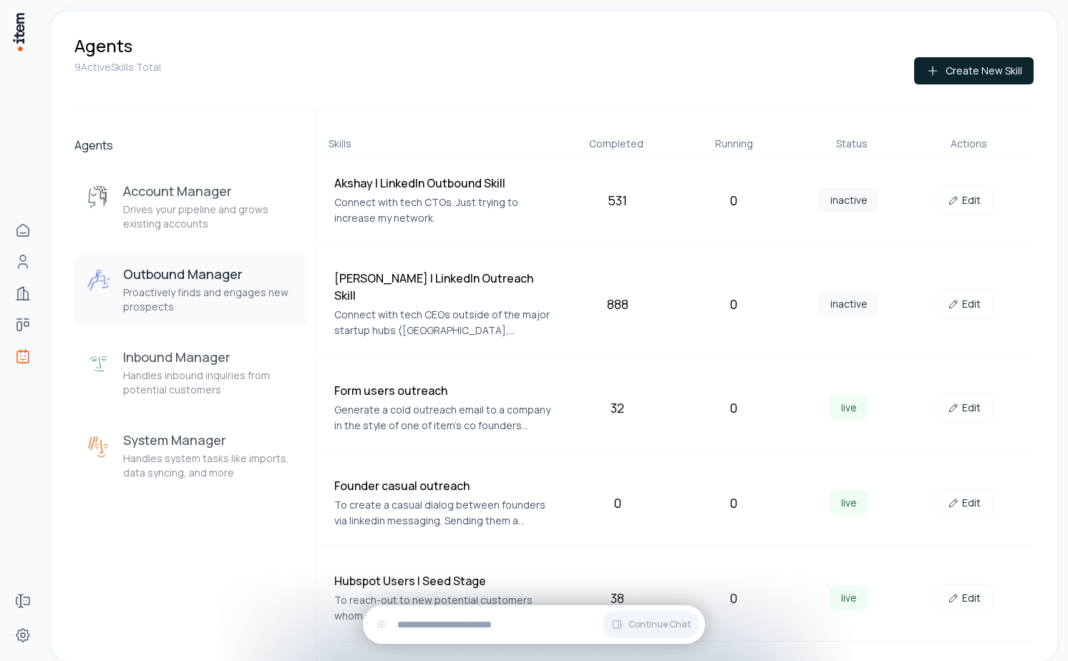
scroll to position [233, 0]
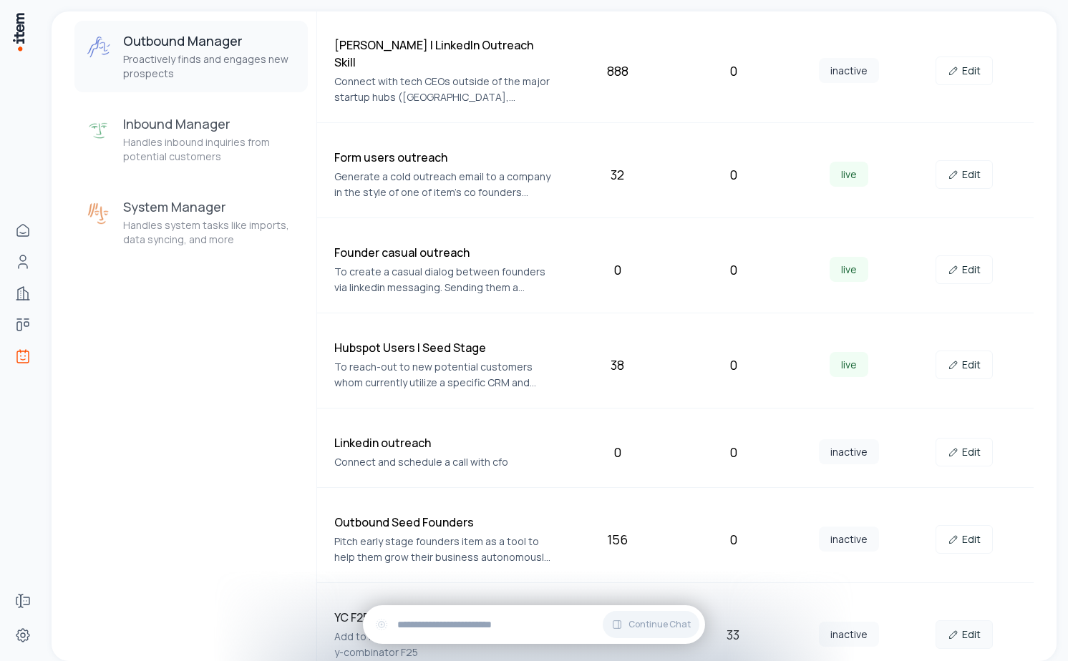
click at [957, 629] on icon at bounding box center [953, 634] width 11 height 11
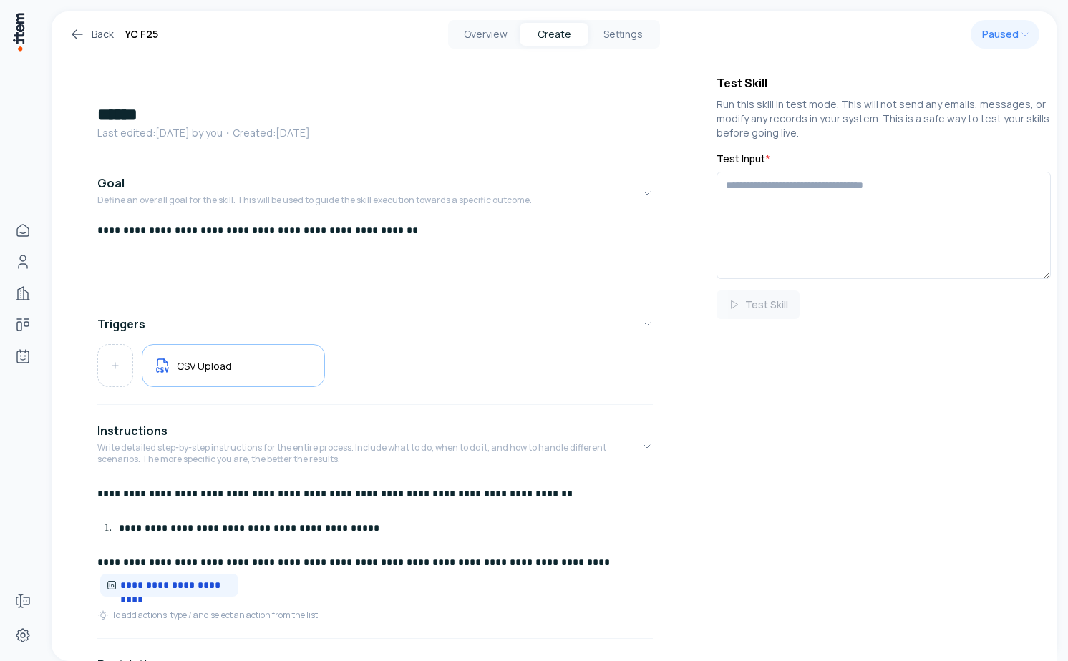
click at [475, 47] on div "Overview Create Settings" at bounding box center [554, 34] width 212 height 29
click at [481, 41] on button "Overview" at bounding box center [485, 34] width 69 height 23
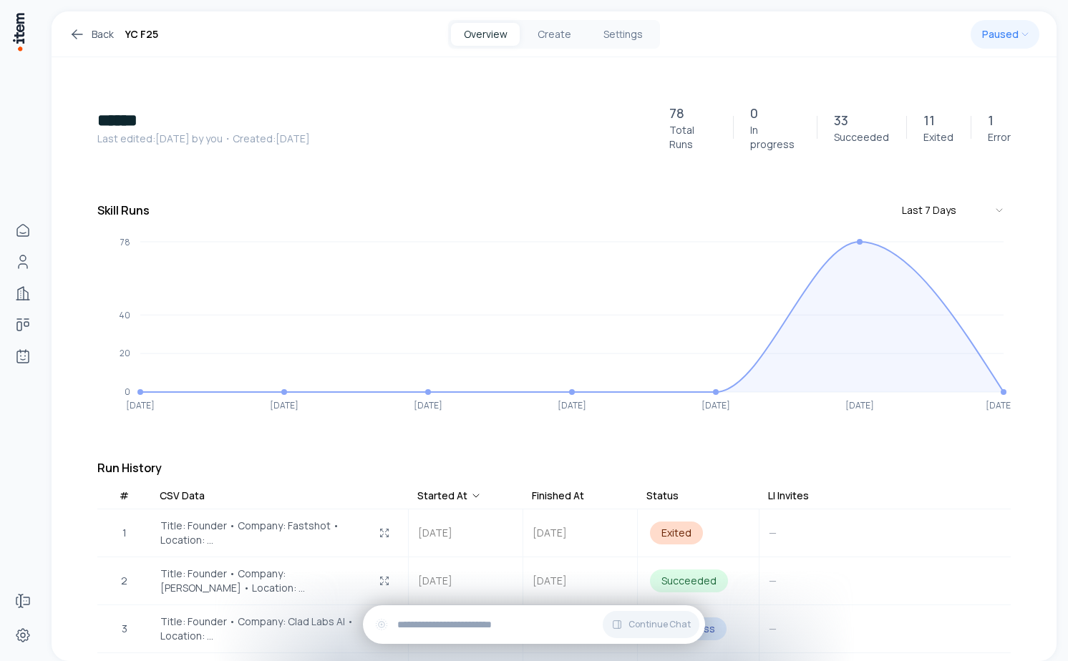
click at [80, 32] on icon at bounding box center [77, 34] width 17 height 17
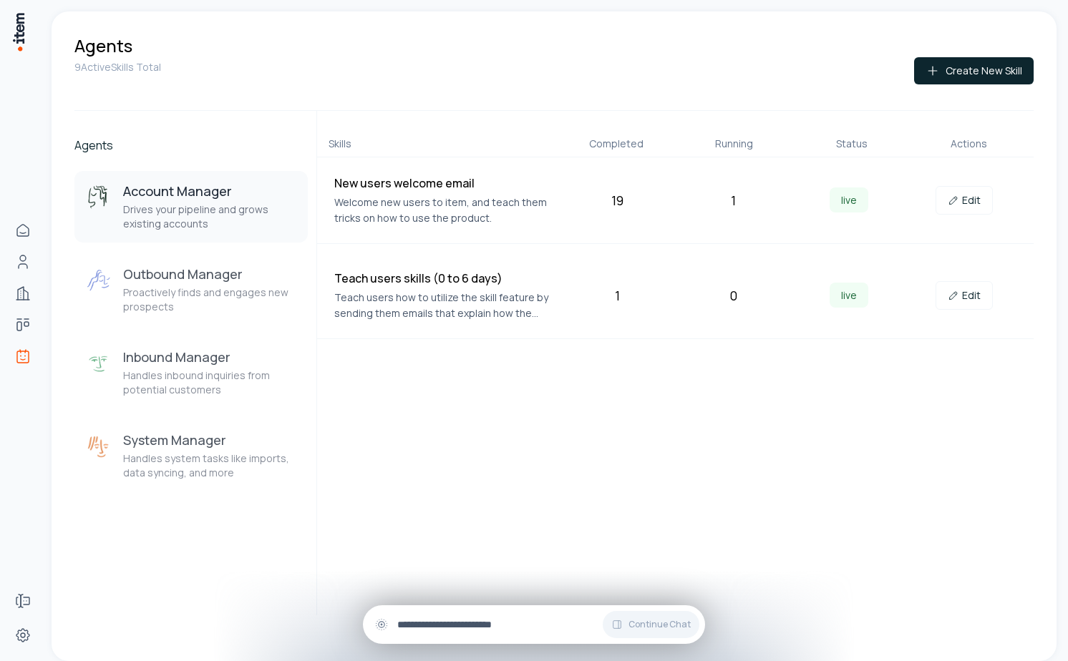
click at [490, 630] on input "text" at bounding box center [545, 625] width 296 height 16
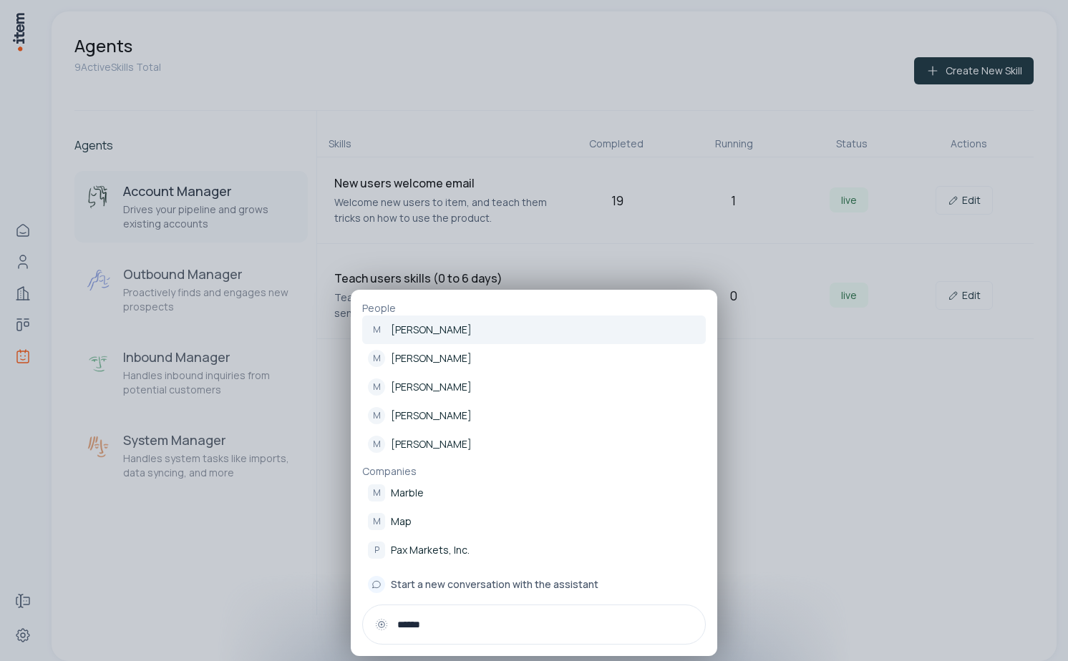
type input "******"
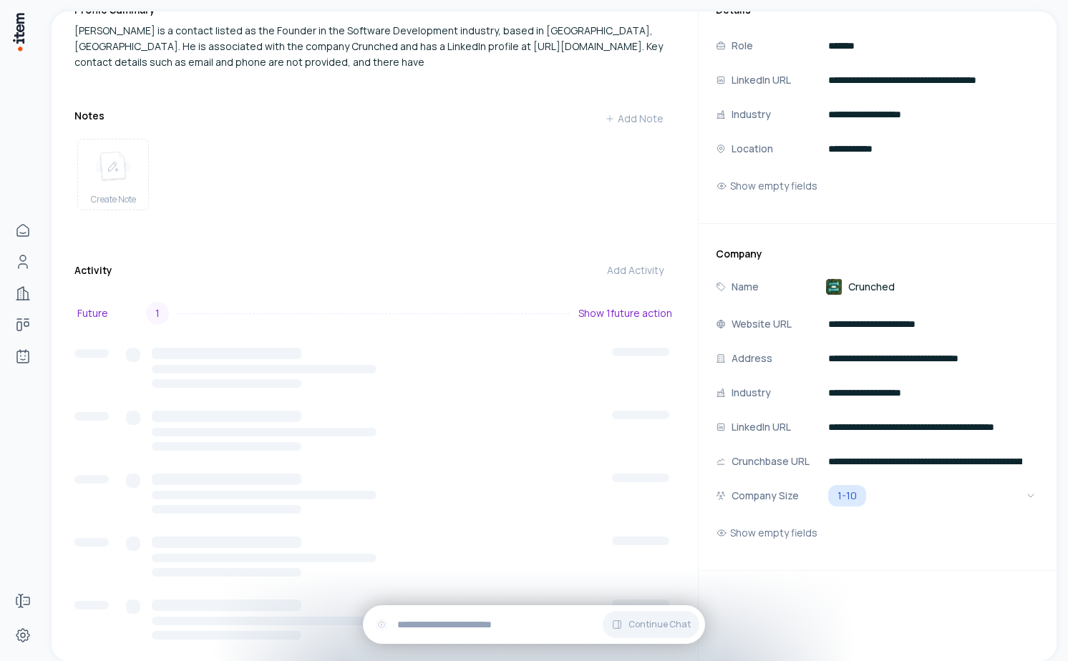
scroll to position [101, 0]
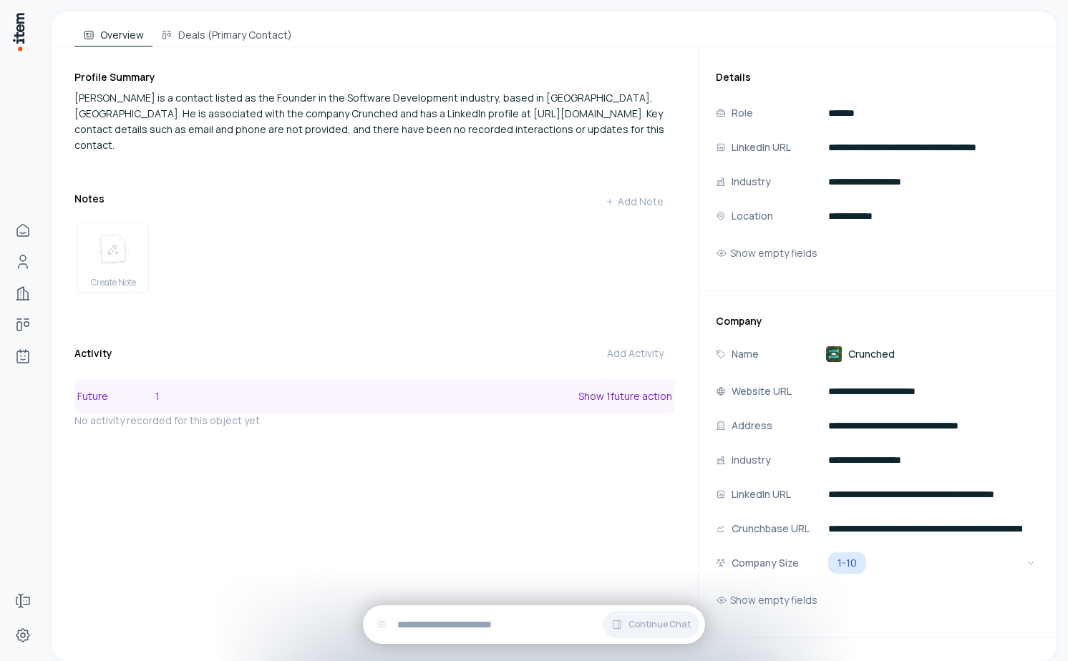
click at [117, 389] on p "Future" at bounding box center [111, 397] width 69 height 16
